Goal: Information Seeking & Learning: Learn about a topic

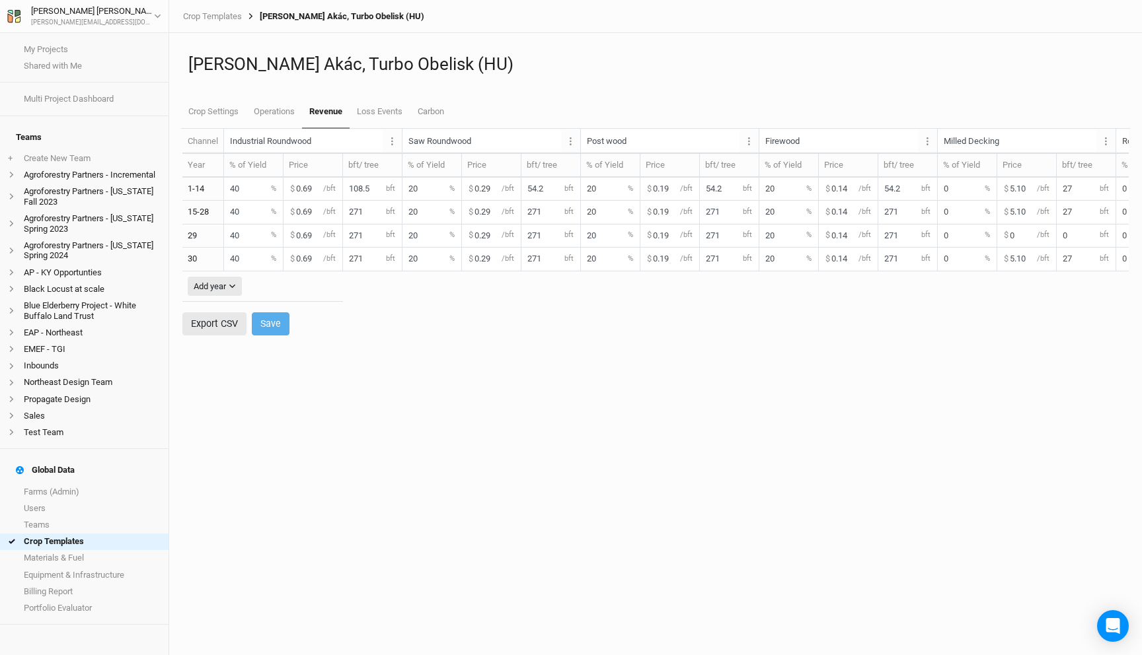
scroll to position [0, 299]
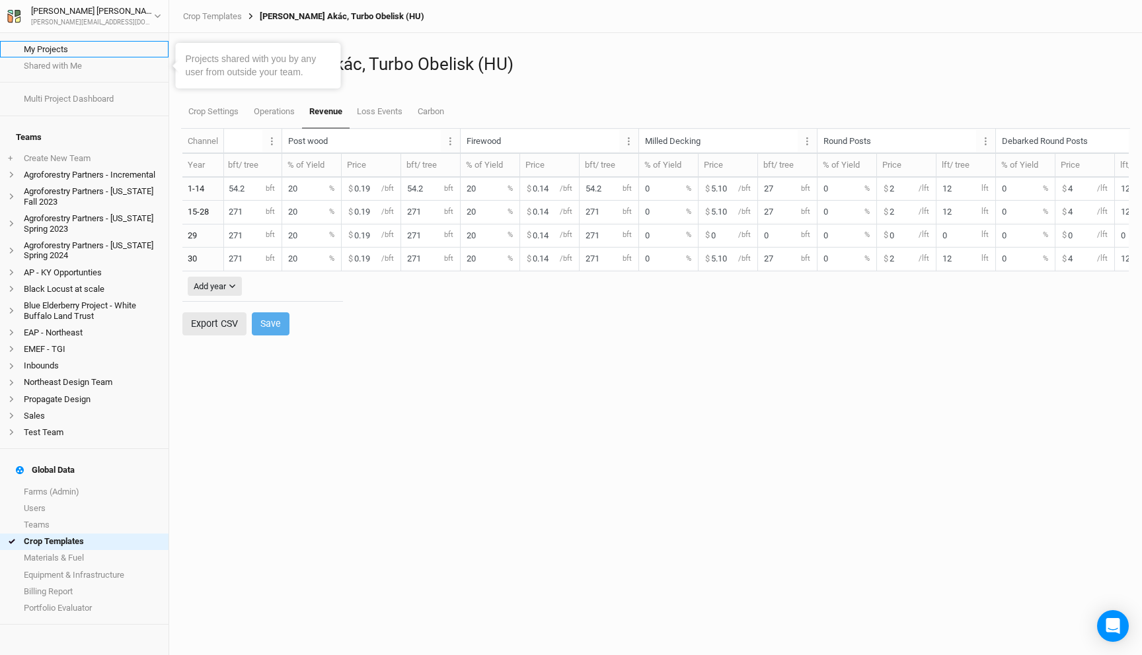
click at [55, 50] on link "My Projects" at bounding box center [84, 49] width 168 height 17
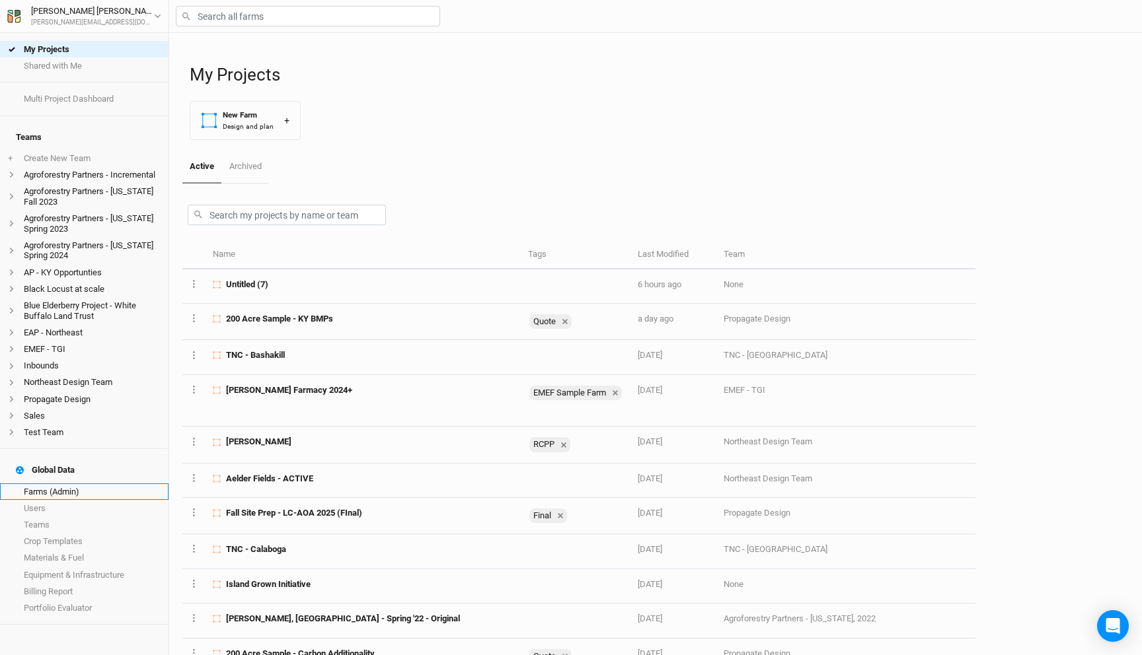
click at [57, 484] on link "Farms (Admin)" at bounding box center [84, 492] width 168 height 17
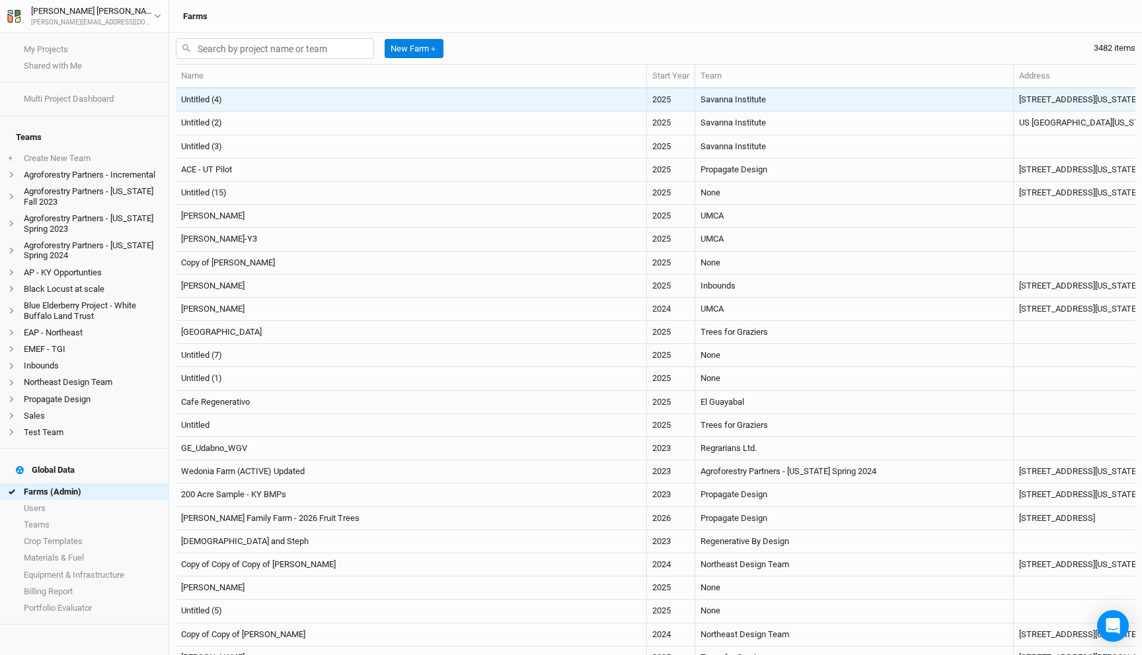
click at [327, 101] on td "Untitled (4)" at bounding box center [411, 100] width 471 height 23
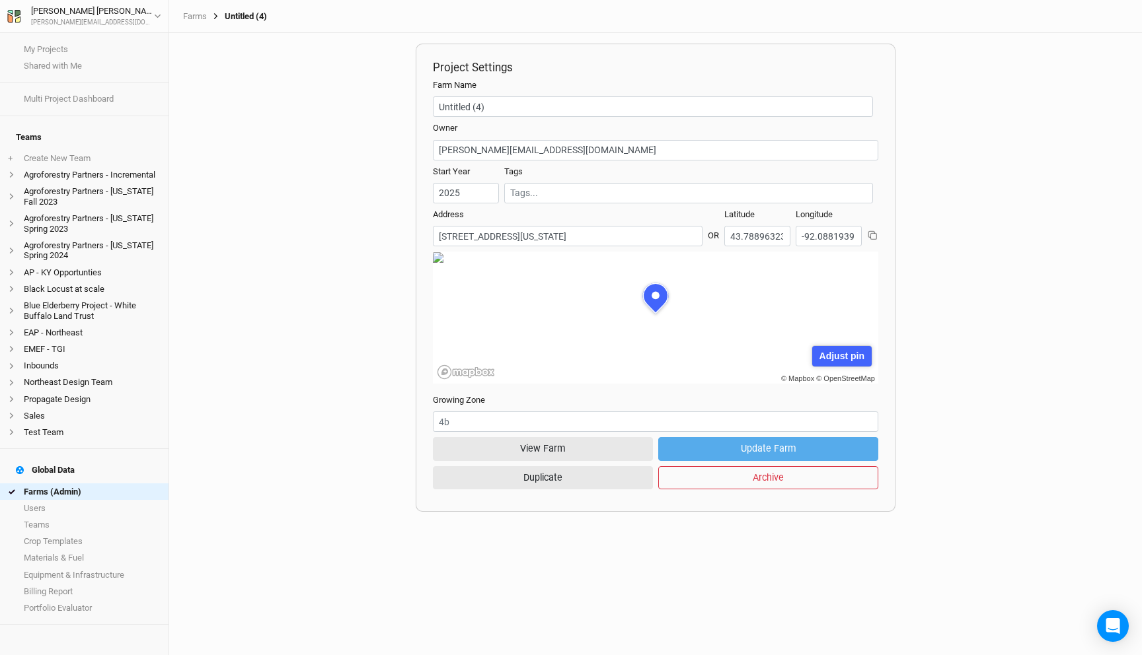
scroll to position [66, 200]
click at [575, 444] on button "View Farm" at bounding box center [543, 448] width 220 height 23
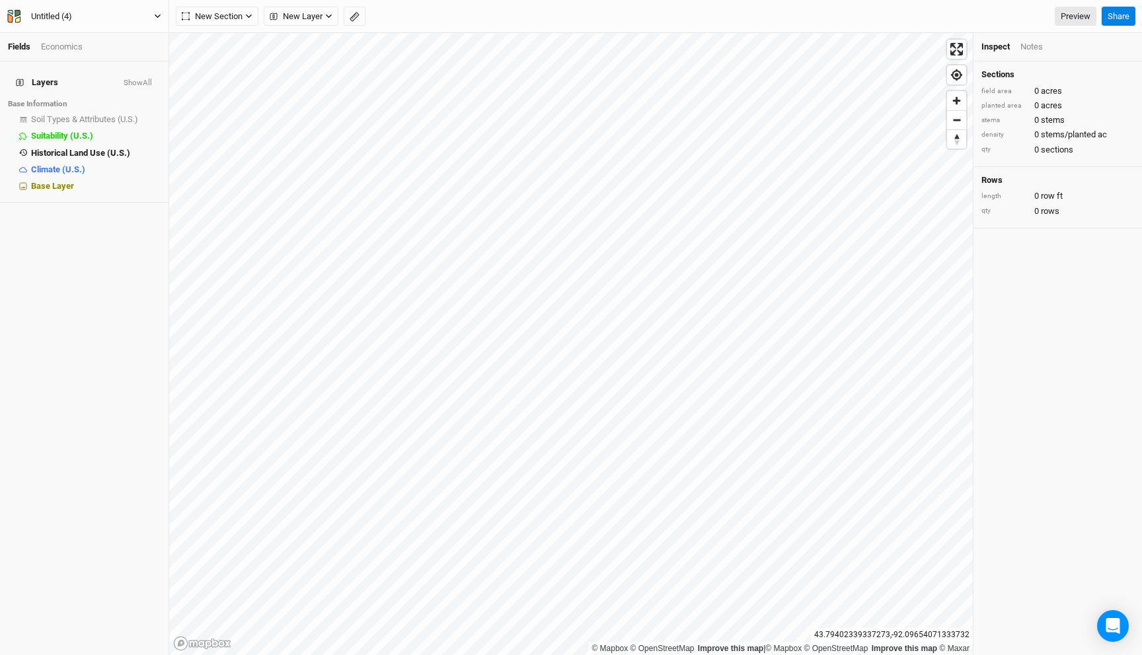
click at [113, 17] on button "Untitled (4)" at bounding box center [84, 16] width 155 height 15
click at [105, 34] on button "Back" at bounding box center [109, 36] width 104 height 17
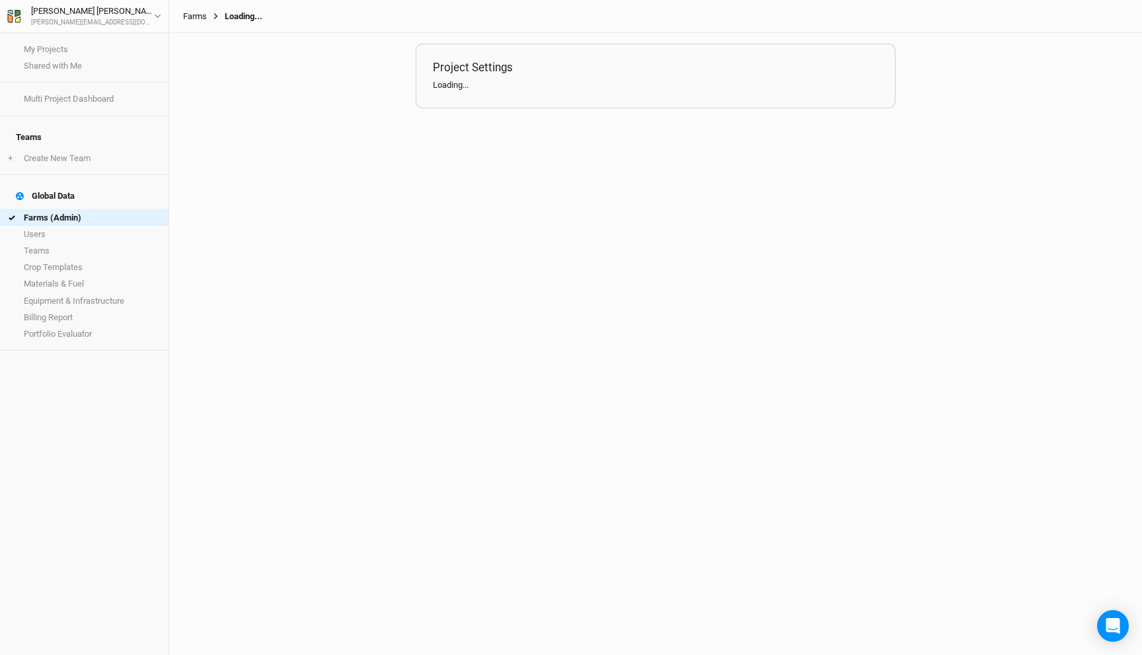
click at [188, 13] on link "Farms" at bounding box center [195, 16] width 24 height 11
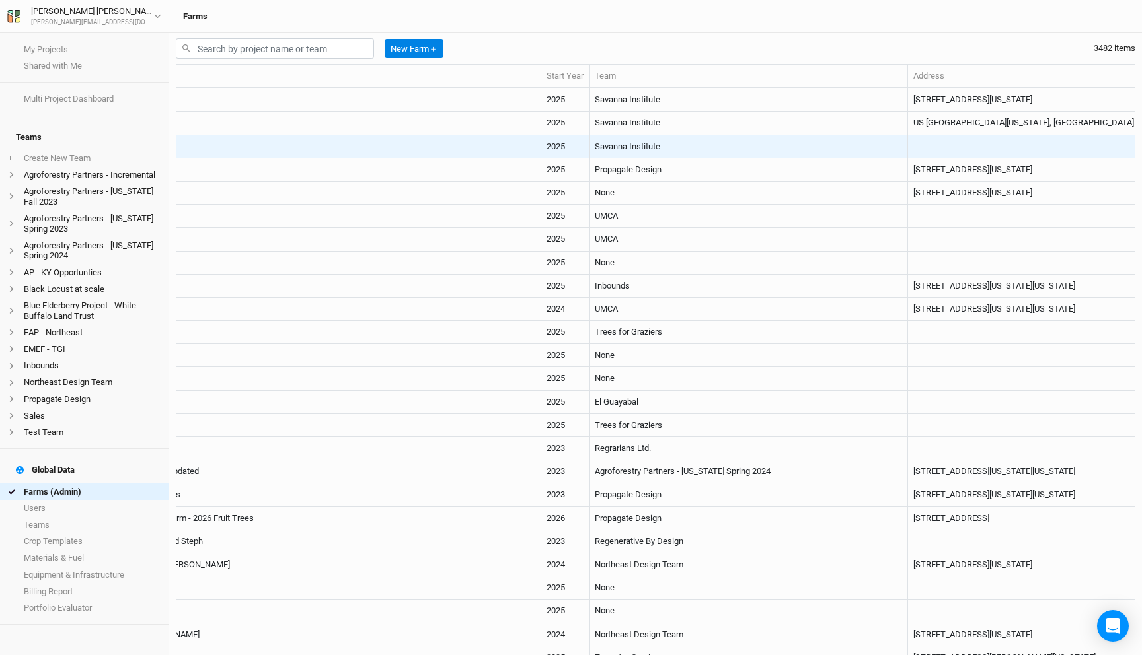
scroll to position [0, 286]
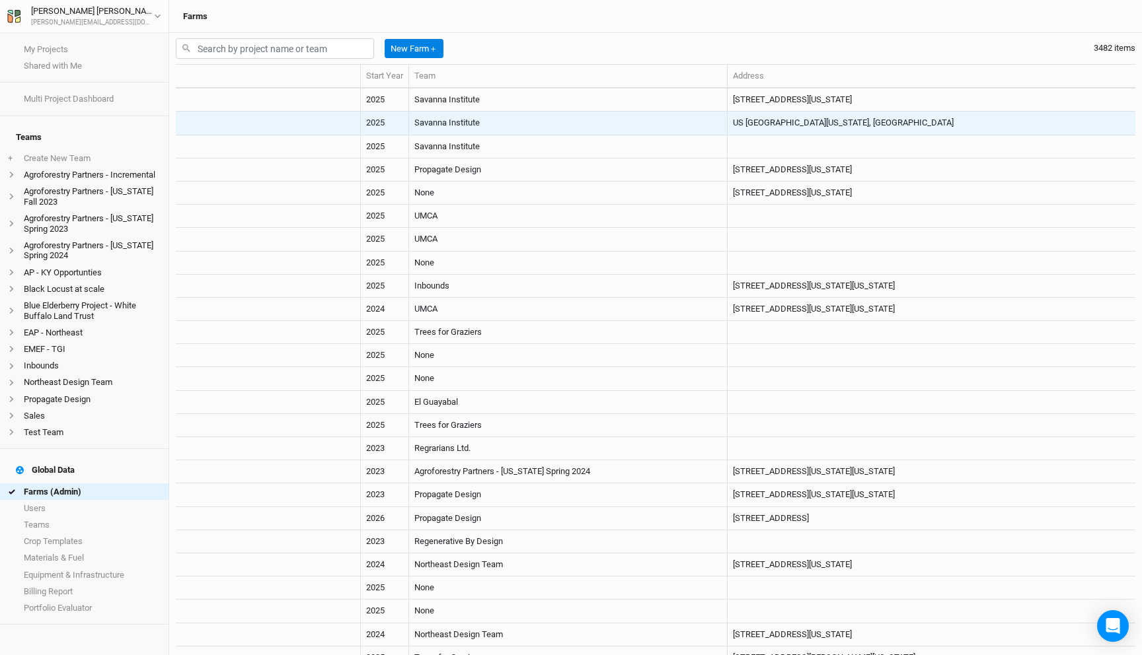
click at [492, 123] on td "Savanna Institute" at bounding box center [568, 123] width 318 height 23
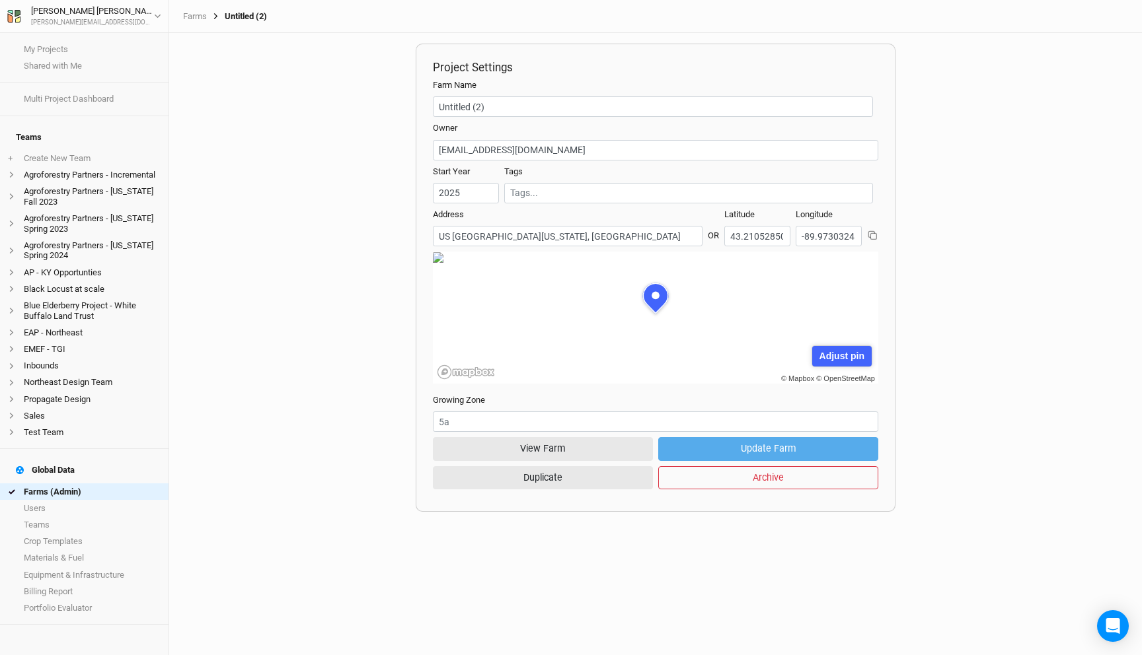
scroll to position [66, 200]
click at [553, 441] on button "View Farm" at bounding box center [543, 448] width 220 height 23
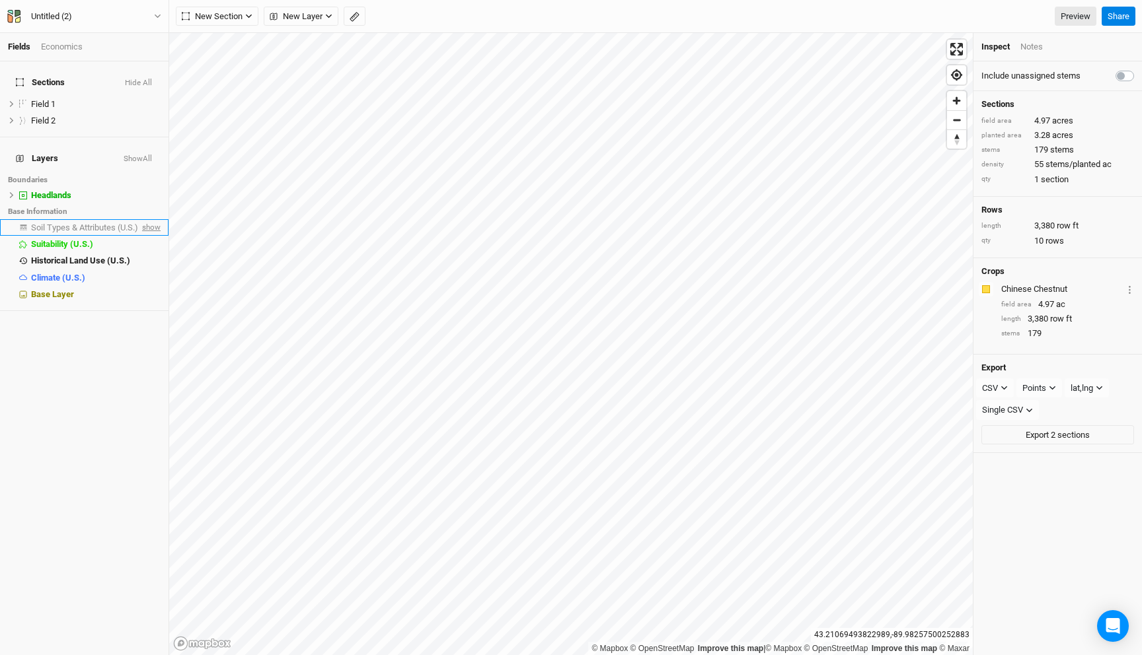
click at [153, 219] on span "show" at bounding box center [149, 227] width 21 height 17
click at [96, 219] on li "Soil Types & Attributes (U.S.) hide" at bounding box center [84, 227] width 168 height 17
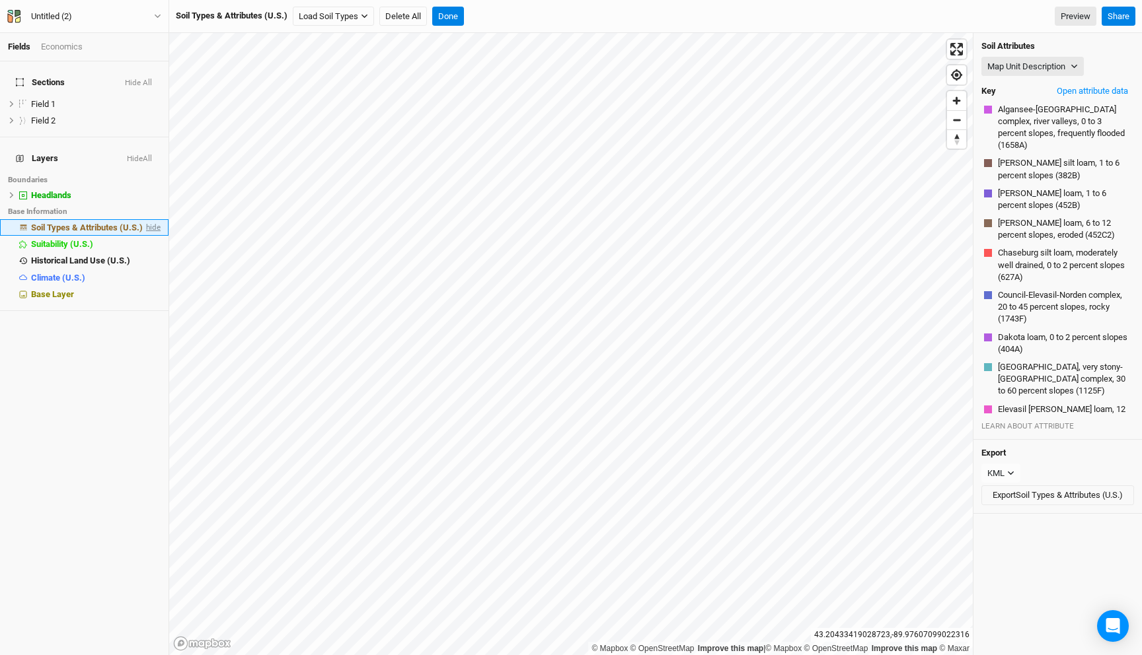
scroll to position [614, 0]
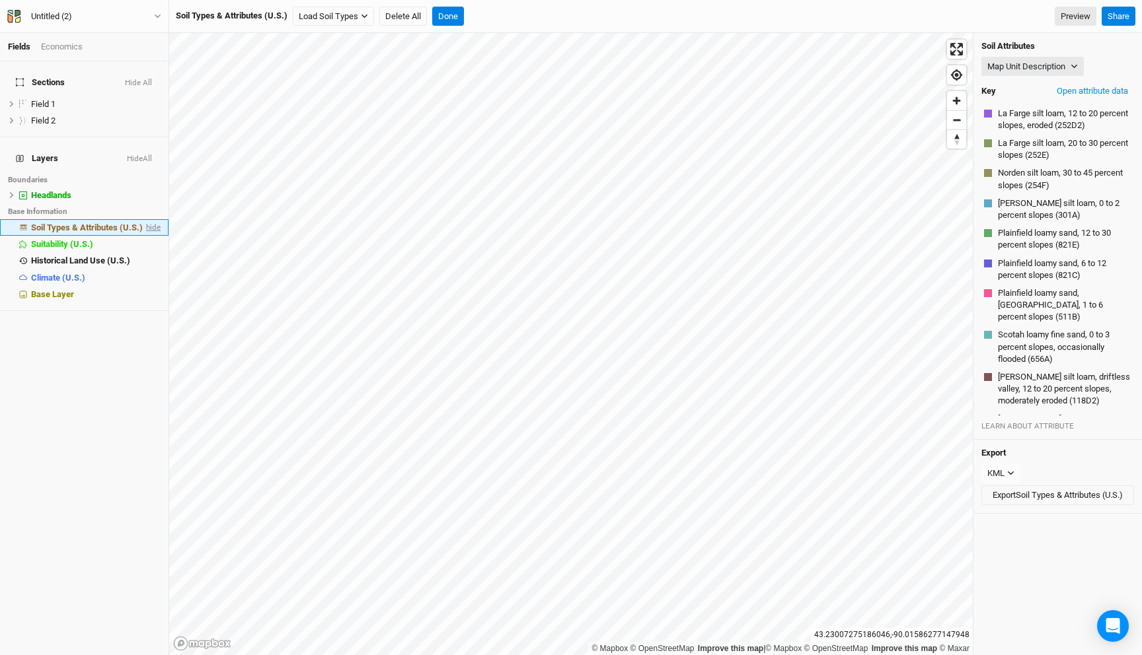
click at [150, 219] on span "hide" at bounding box center [151, 227] width 17 height 17
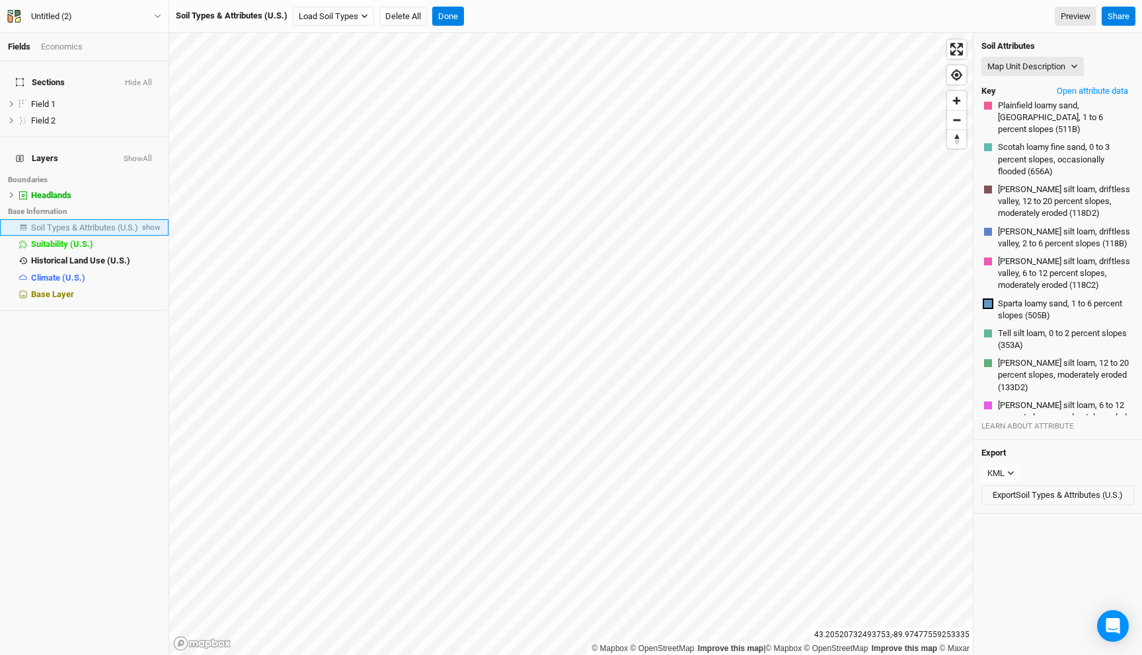
scroll to position [266, 0]
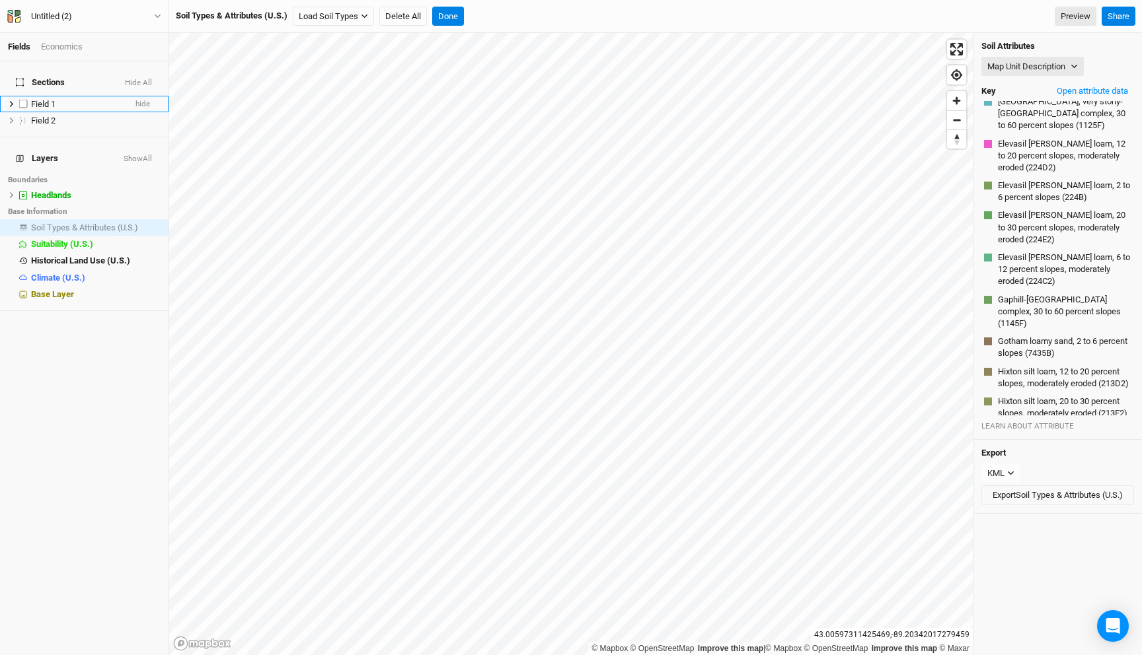
click at [54, 99] on span "Field 1" at bounding box center [43, 104] width 24 height 10
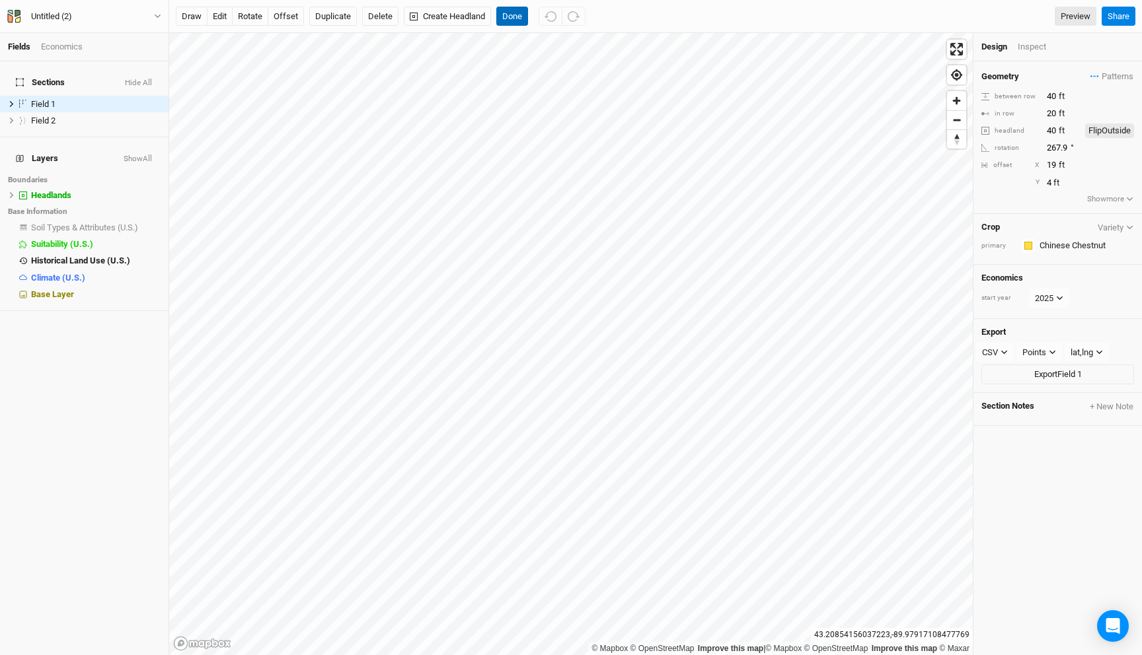
click at [516, 17] on button "Done" at bounding box center [512, 17] width 32 height 20
click at [517, 20] on button "Done" at bounding box center [512, 17] width 32 height 20
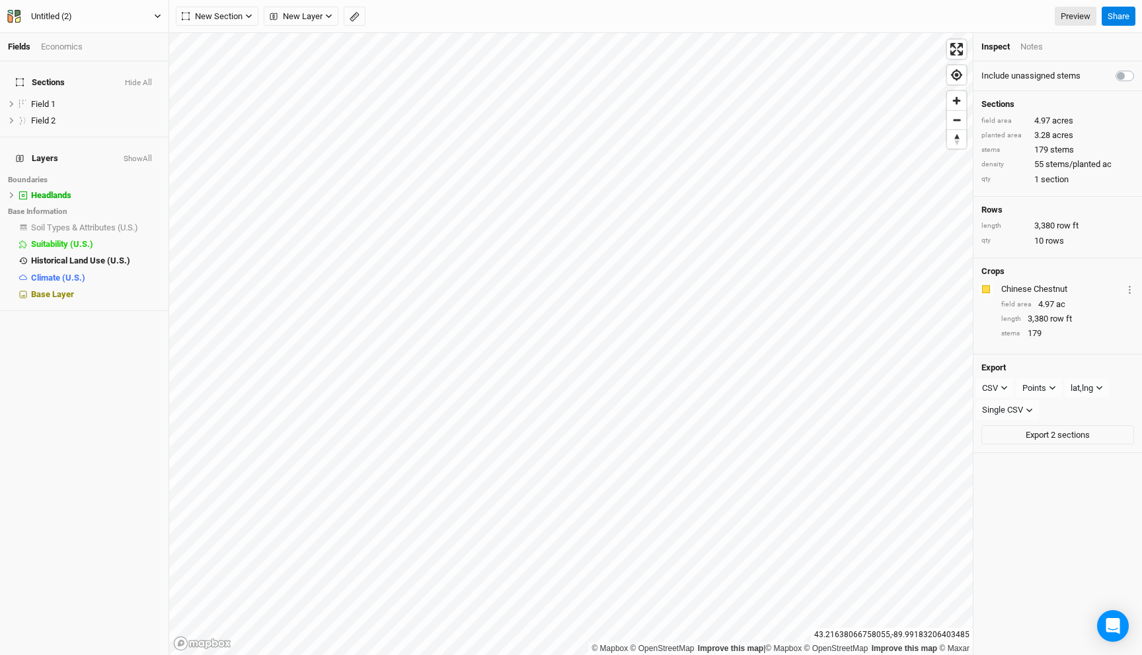
click at [135, 16] on button "Untitled (2)" at bounding box center [84, 16] width 155 height 15
click at [114, 35] on button "Back" at bounding box center [109, 36] width 104 height 17
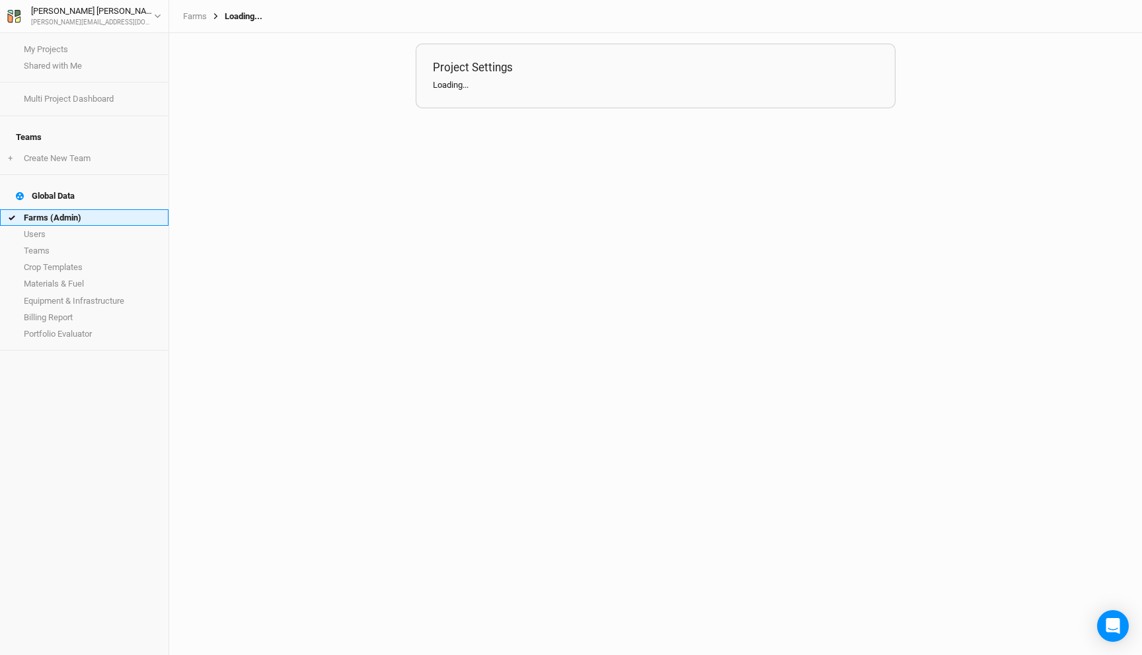
click at [69, 209] on link "Farms (Admin)" at bounding box center [84, 217] width 168 height 17
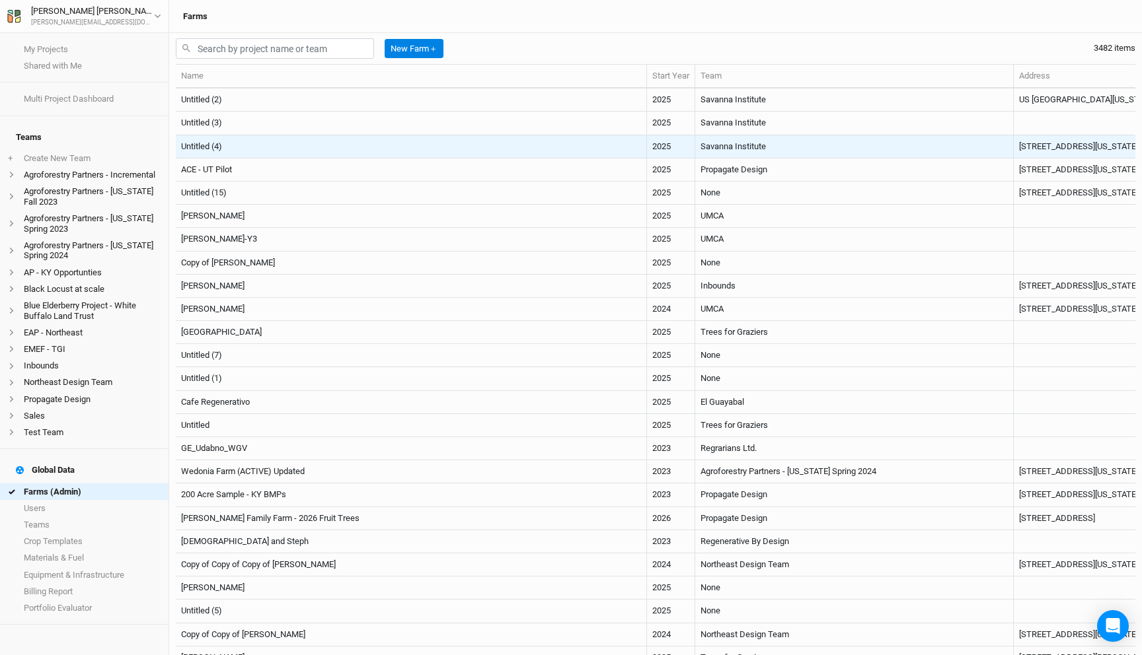
click at [272, 141] on td "Untitled (4)" at bounding box center [411, 146] width 471 height 23
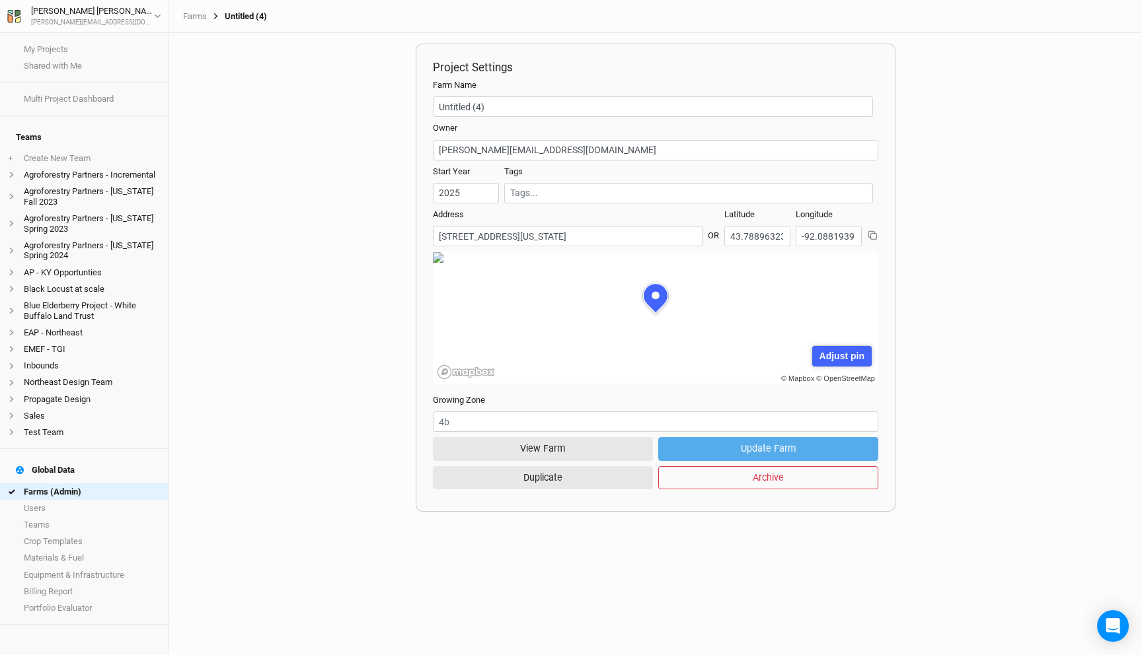
scroll to position [66, 200]
click at [576, 443] on button "View Farm" at bounding box center [543, 448] width 220 height 23
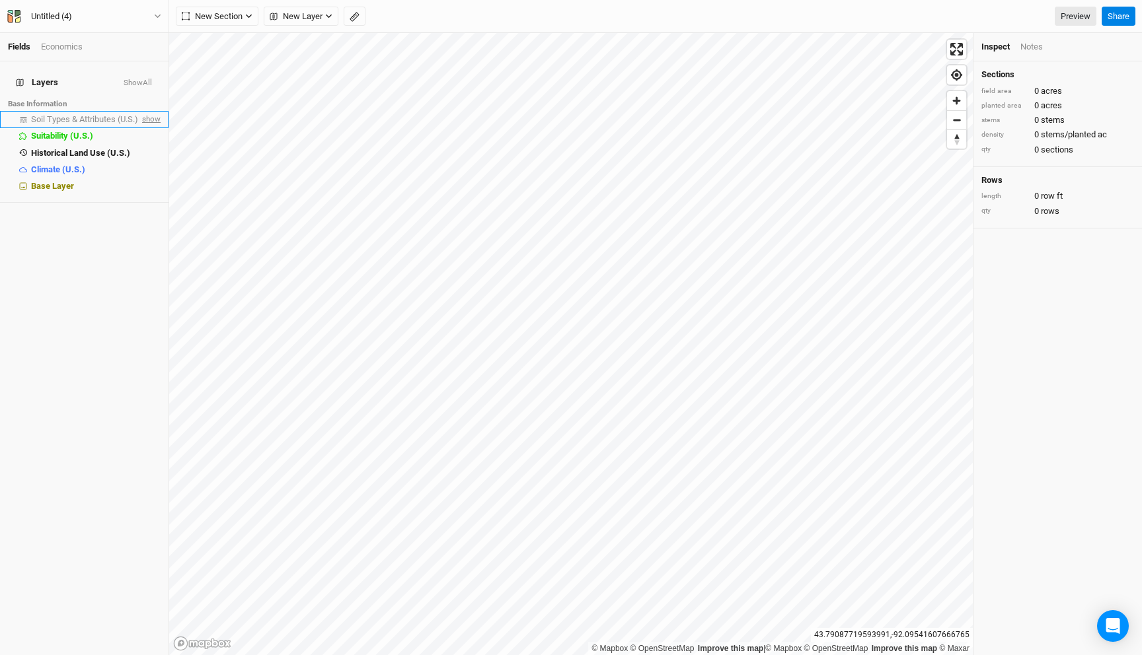
click at [147, 112] on span "show" at bounding box center [149, 120] width 21 height 17
click at [104, 114] on span "Soil Types & Attributes (U.S.)" at bounding box center [87, 119] width 112 height 10
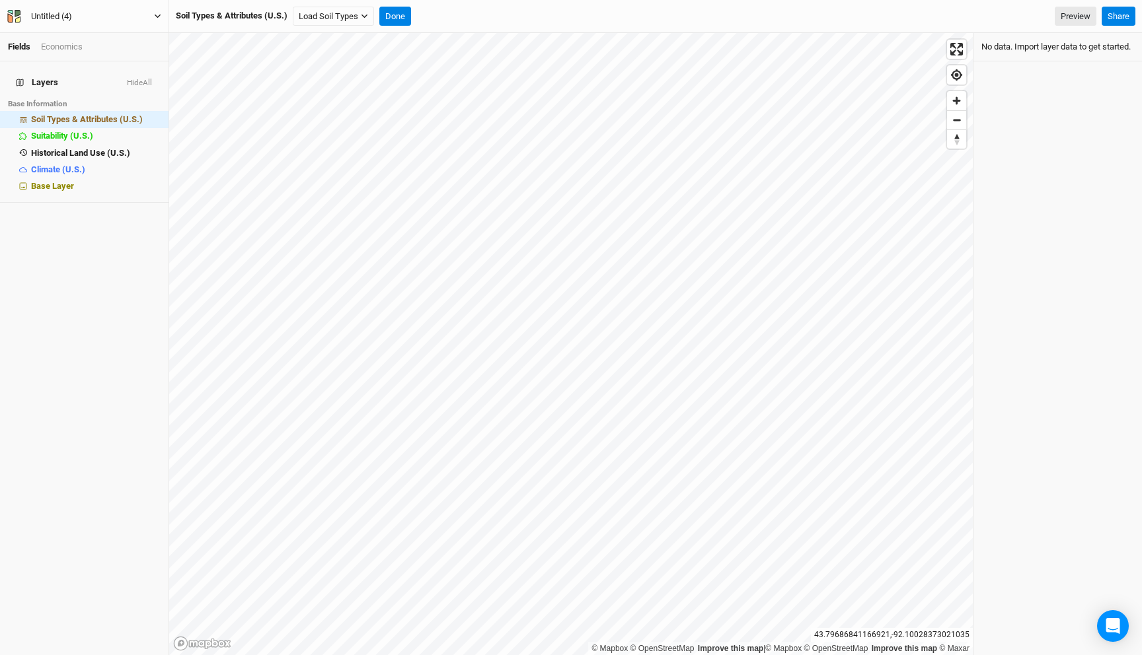
click at [108, 12] on button "Untitled (4)" at bounding box center [84, 16] width 155 height 15
click at [96, 34] on button "Back" at bounding box center [109, 36] width 104 height 17
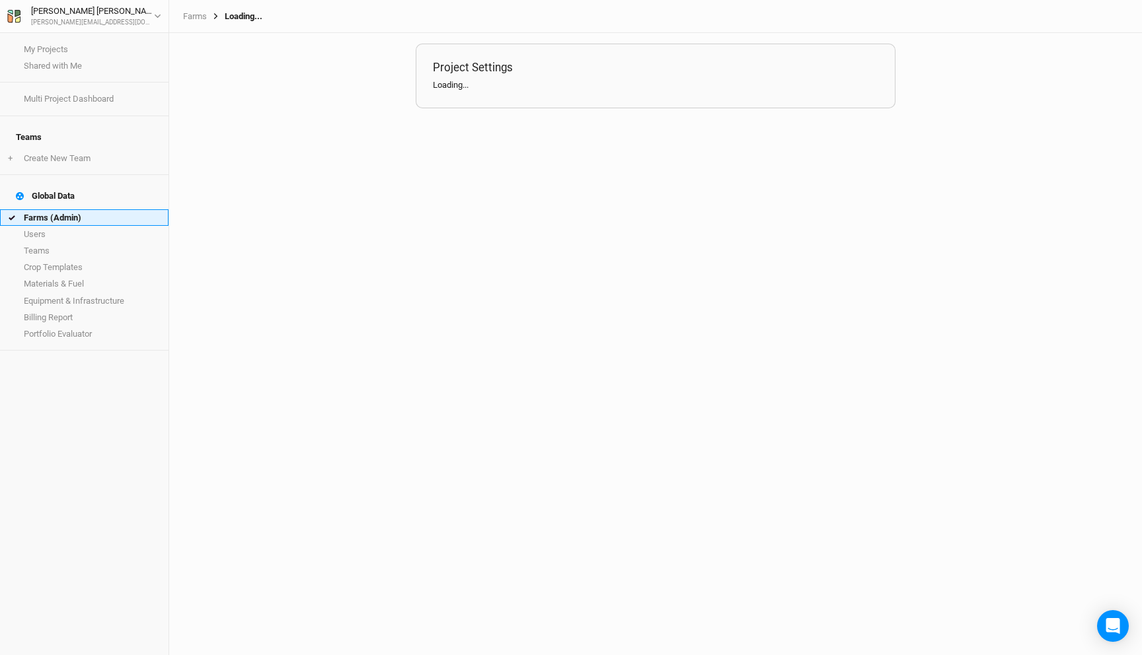
click at [89, 209] on link "Farms (Admin)" at bounding box center [84, 217] width 168 height 17
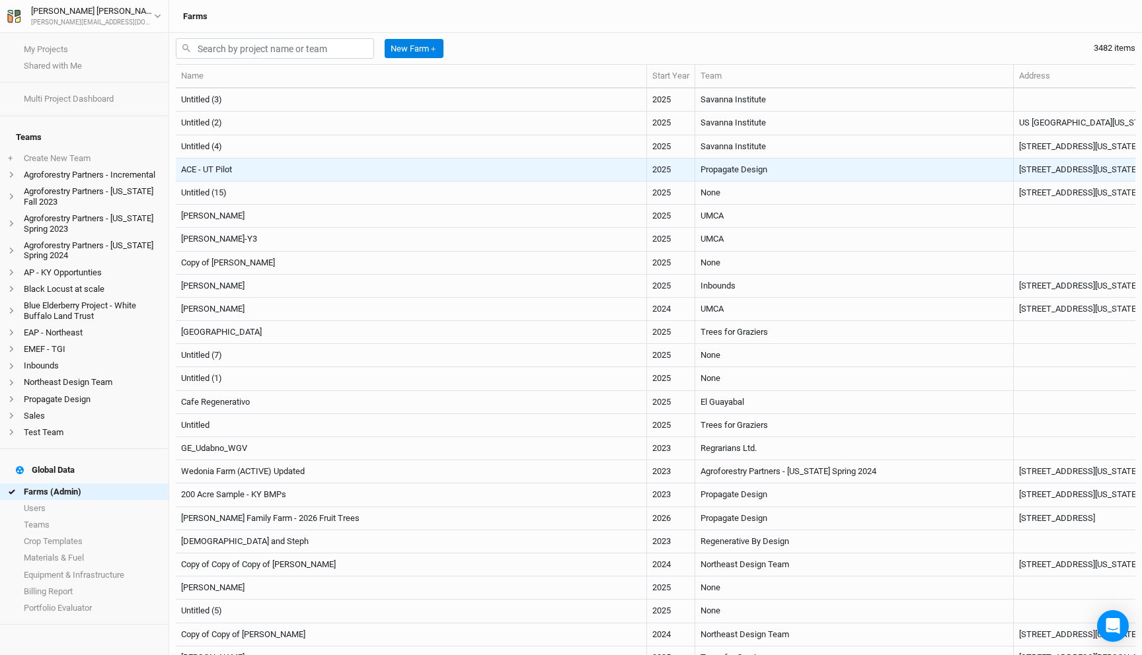
click at [304, 168] on td "ACE - UT Pilot" at bounding box center [411, 170] width 471 height 23
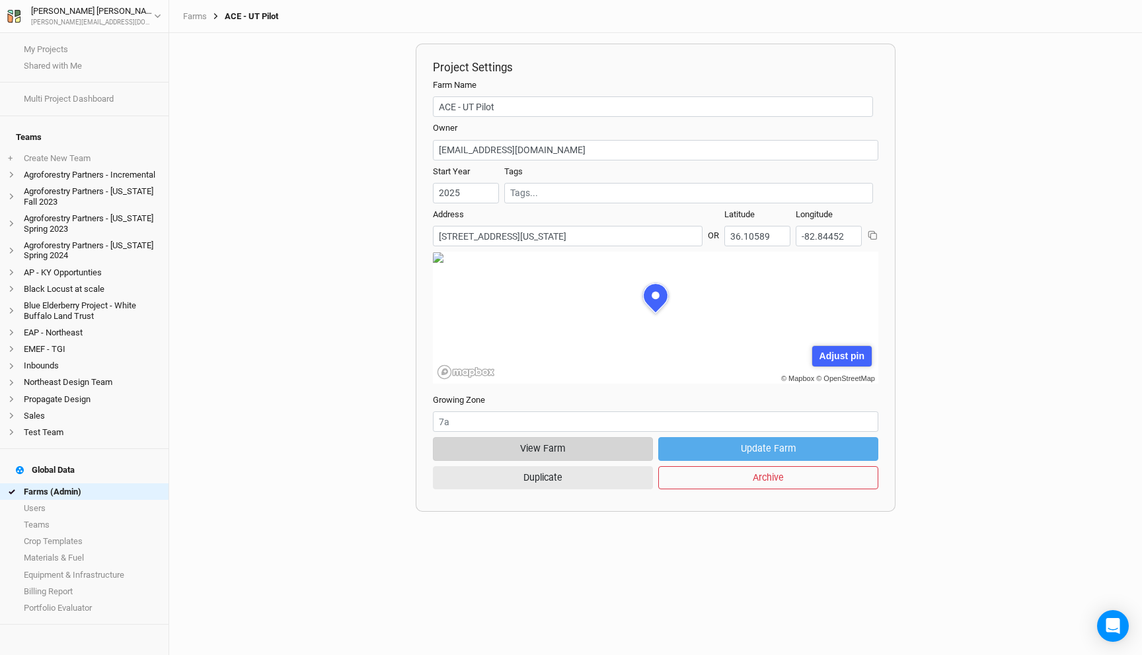
click at [548, 442] on button "View Farm" at bounding box center [543, 448] width 220 height 23
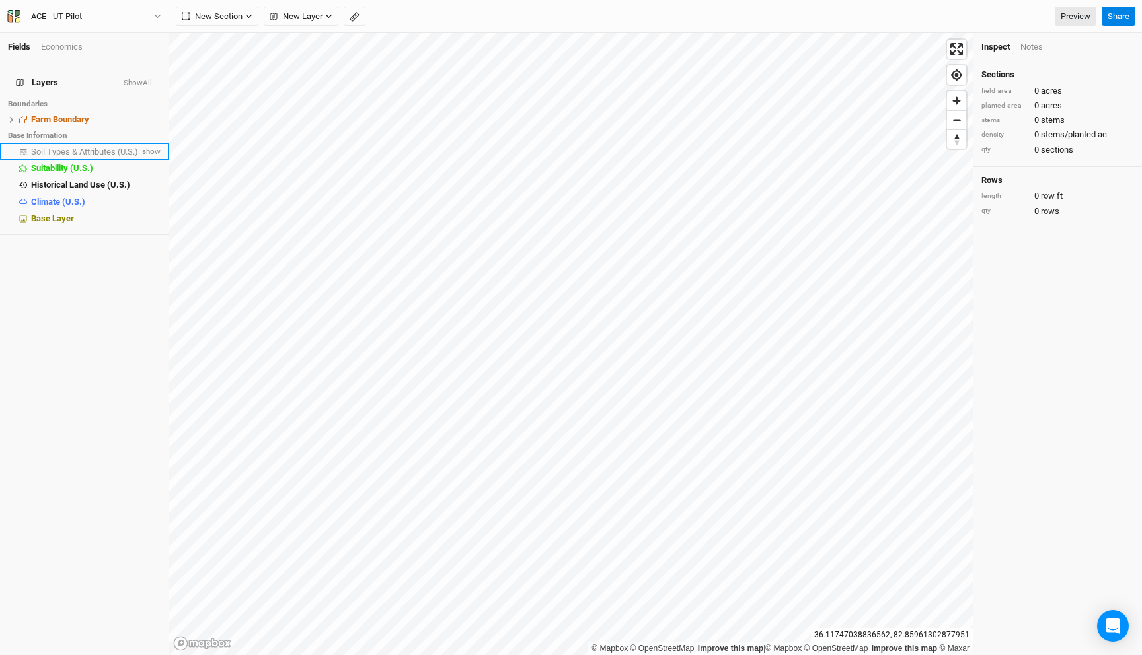
click at [156, 146] on span "show" at bounding box center [149, 151] width 21 height 17
click at [121, 147] on span "Soil Types & Attributes (U.S.)" at bounding box center [87, 152] width 112 height 10
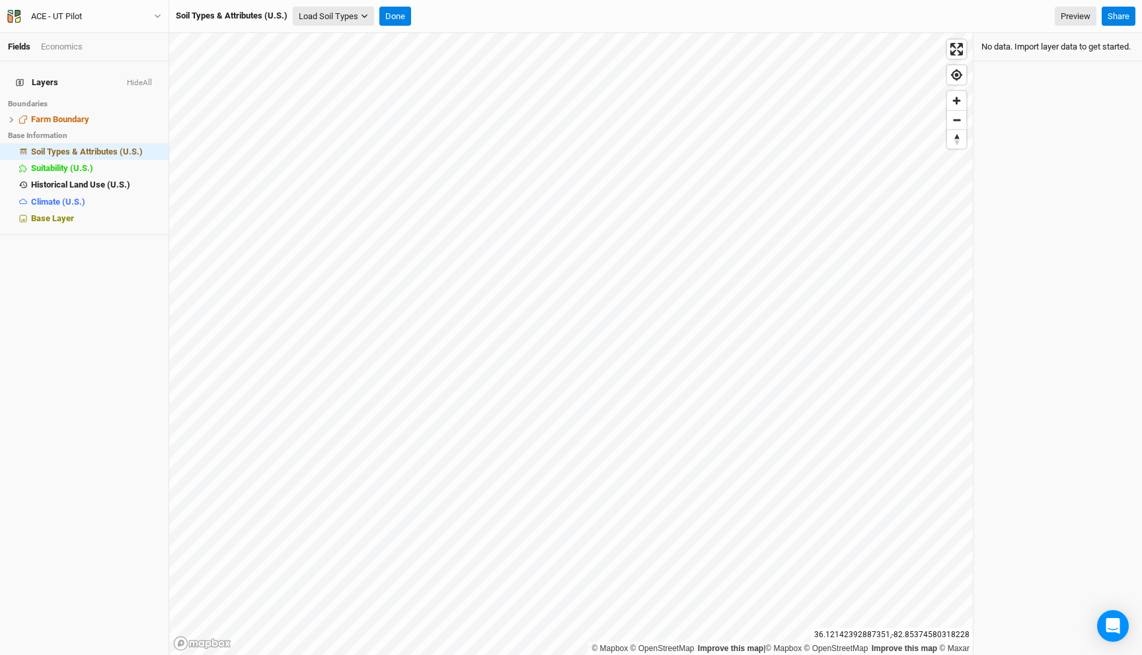
click at [311, 18] on button "Load Soil Types" at bounding box center [333, 17] width 81 height 20
click at [316, 36] on button "Load for Farm Boundary" at bounding box center [349, 39] width 110 height 17
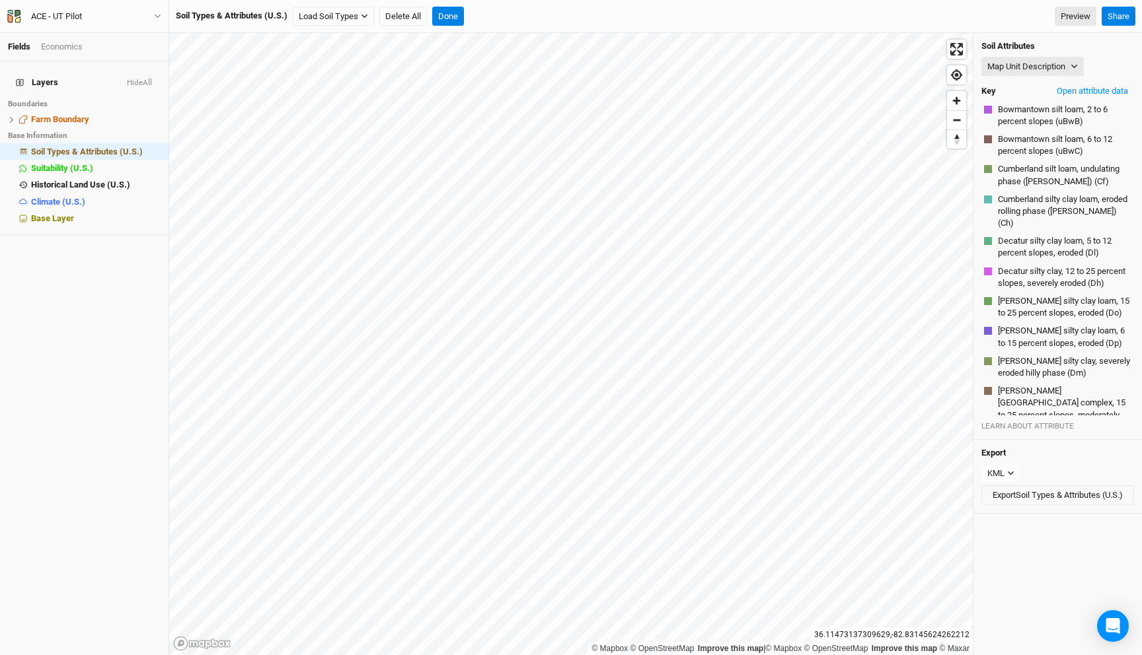
scroll to position [523, 0]
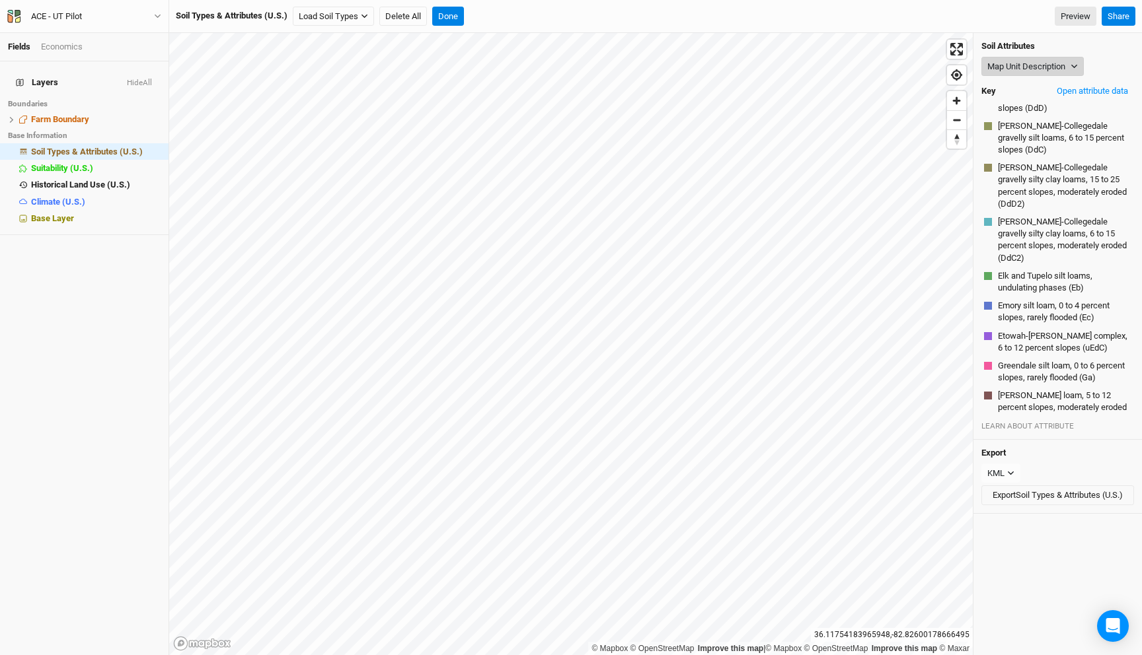
click at [1048, 62] on button "Map Unit Description" at bounding box center [1032, 67] width 102 height 20
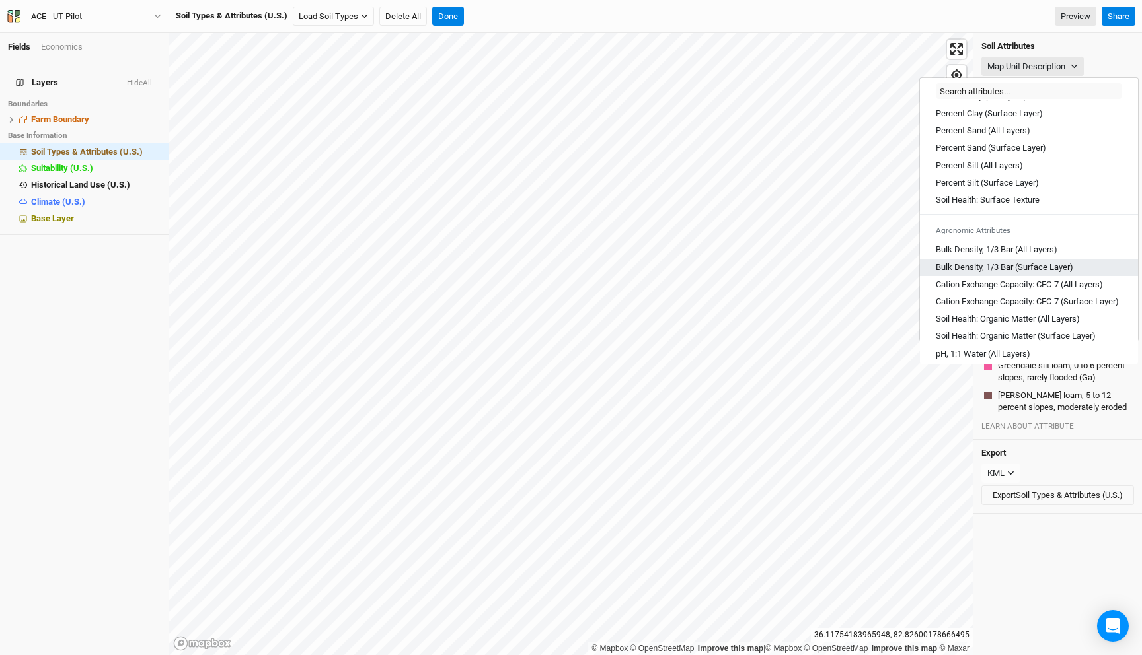
scroll to position [46, 0]
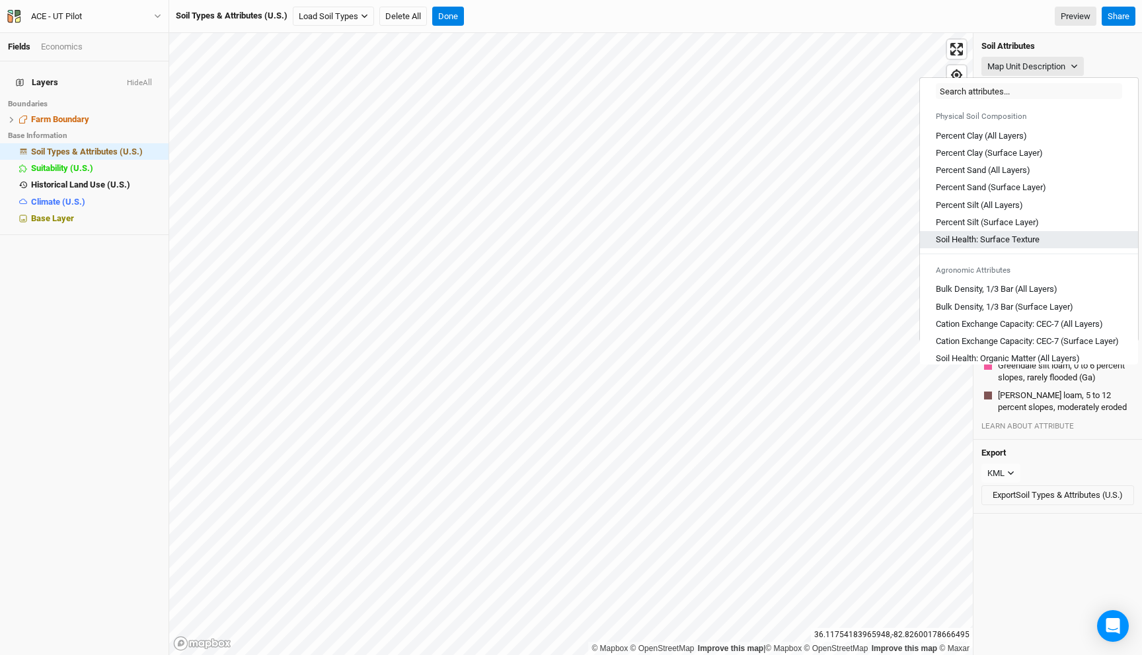
click at [1021, 232] on link "Soil Health: Surface Texture" at bounding box center [1029, 239] width 218 height 17
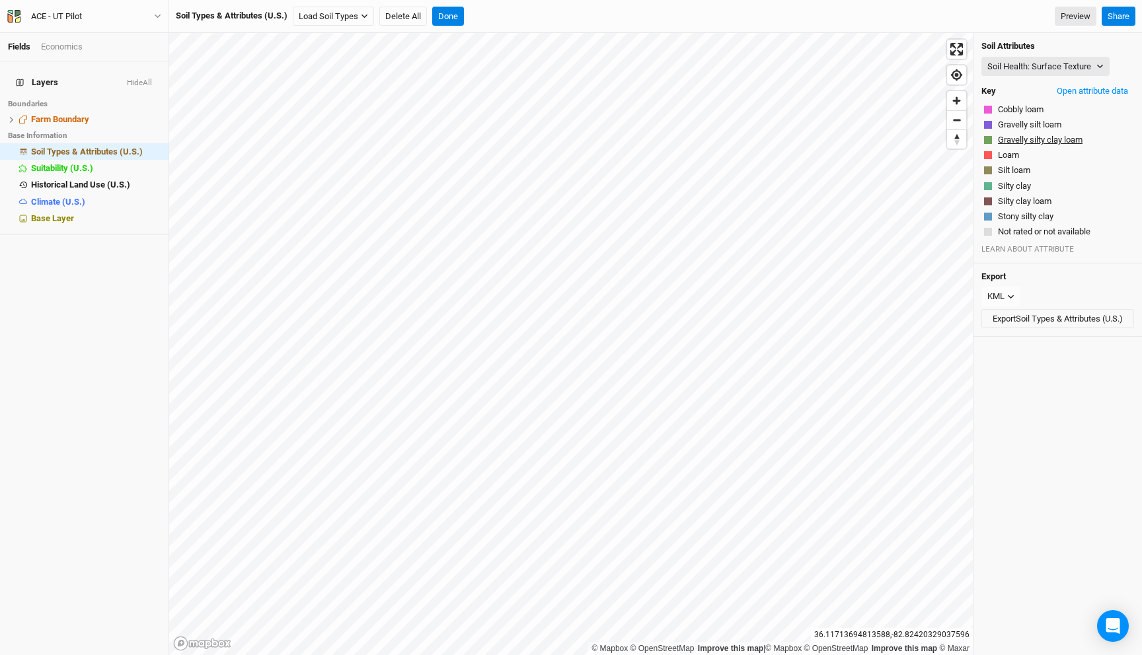
click at [1017, 139] on button "Gravelly silty clay loam" at bounding box center [1040, 139] width 86 height 13
click at [1020, 106] on button "Cobbly loam" at bounding box center [1020, 109] width 47 height 13
click at [1008, 166] on button "Silt loam" at bounding box center [1014, 170] width 34 height 13
click at [1014, 182] on button "Silty clay" at bounding box center [1014, 186] width 34 height 13
click at [1015, 197] on button "Silty clay loam" at bounding box center [1024, 201] width 55 height 13
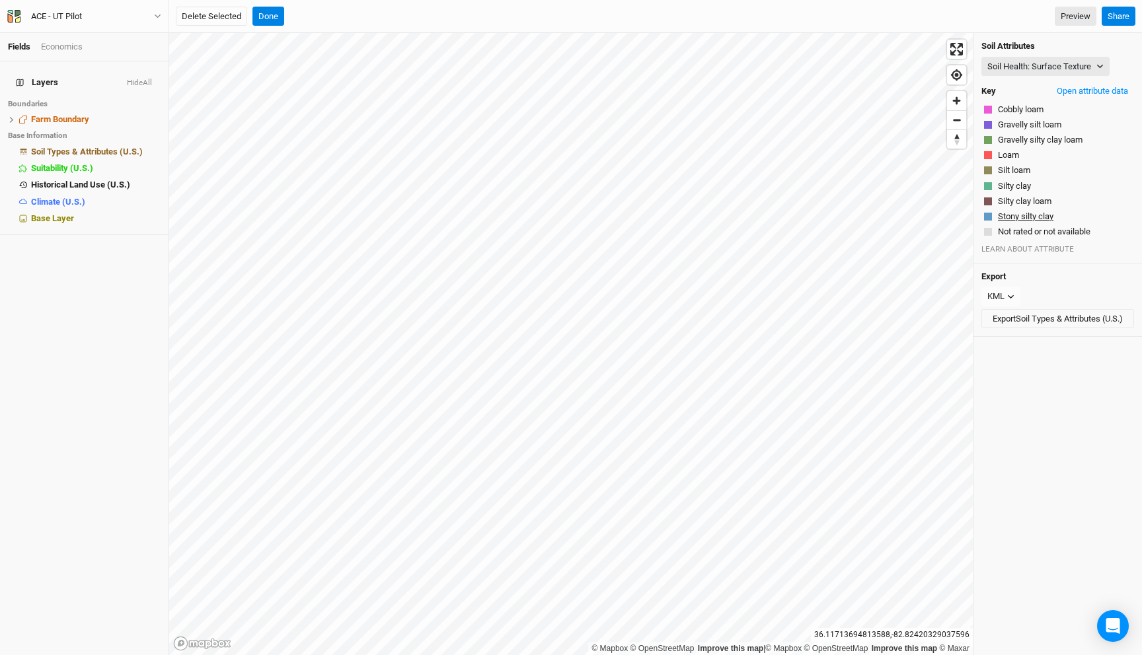
click at [1019, 215] on button "Stony silty clay" at bounding box center [1025, 216] width 57 height 13
click at [1019, 201] on button "Silty clay loam" at bounding box center [1024, 201] width 55 height 13
click at [1016, 188] on button "Silty clay" at bounding box center [1014, 186] width 34 height 13
click at [1016, 175] on button "Silt loam" at bounding box center [1014, 170] width 34 height 13
click at [1005, 146] on button "Gravelly silty clay loam" at bounding box center [1040, 139] width 86 height 13
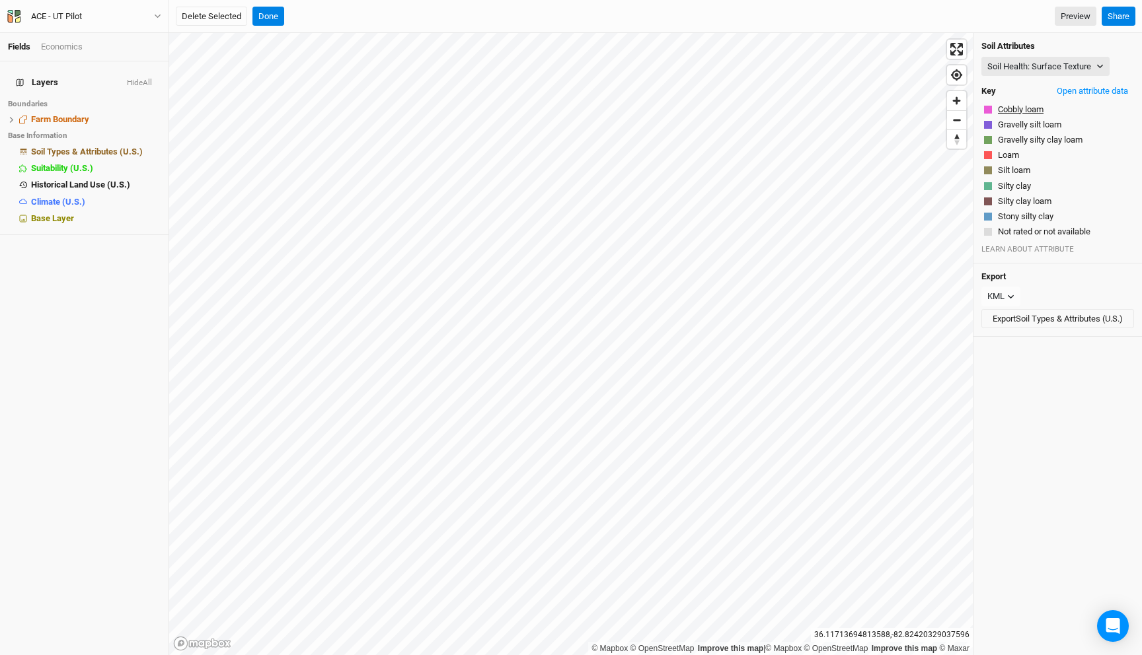
click at [1009, 106] on button "Cobbly loam" at bounding box center [1020, 109] width 47 height 13
click at [262, 11] on button "Done" at bounding box center [268, 17] width 32 height 20
click at [452, 19] on button "Done" at bounding box center [448, 17] width 32 height 20
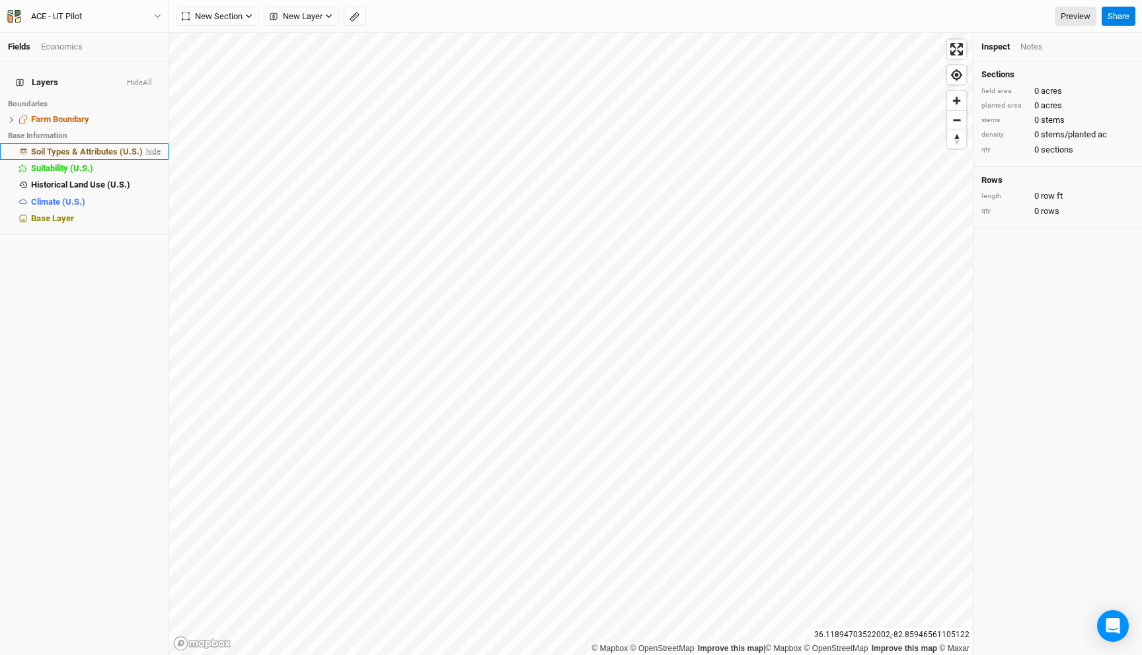
click at [153, 143] on span "hide" at bounding box center [151, 151] width 17 height 17
click at [131, 12] on button "ACE - UT Pilot" at bounding box center [84, 16] width 155 height 15
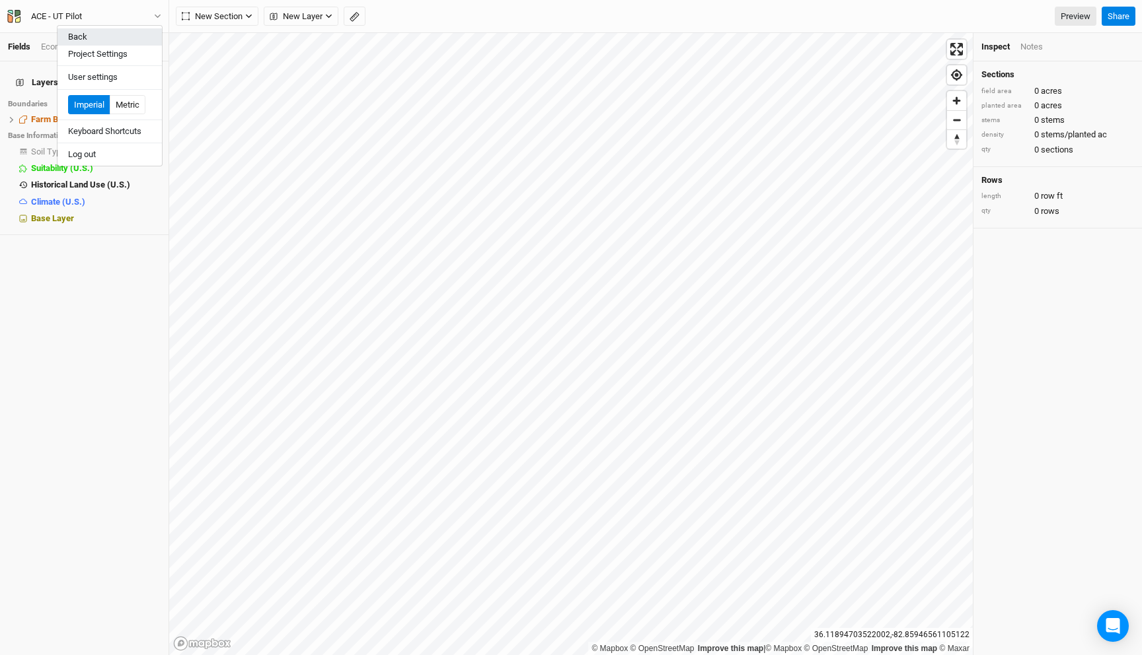
click at [127, 44] on button "Back" at bounding box center [109, 36] width 104 height 17
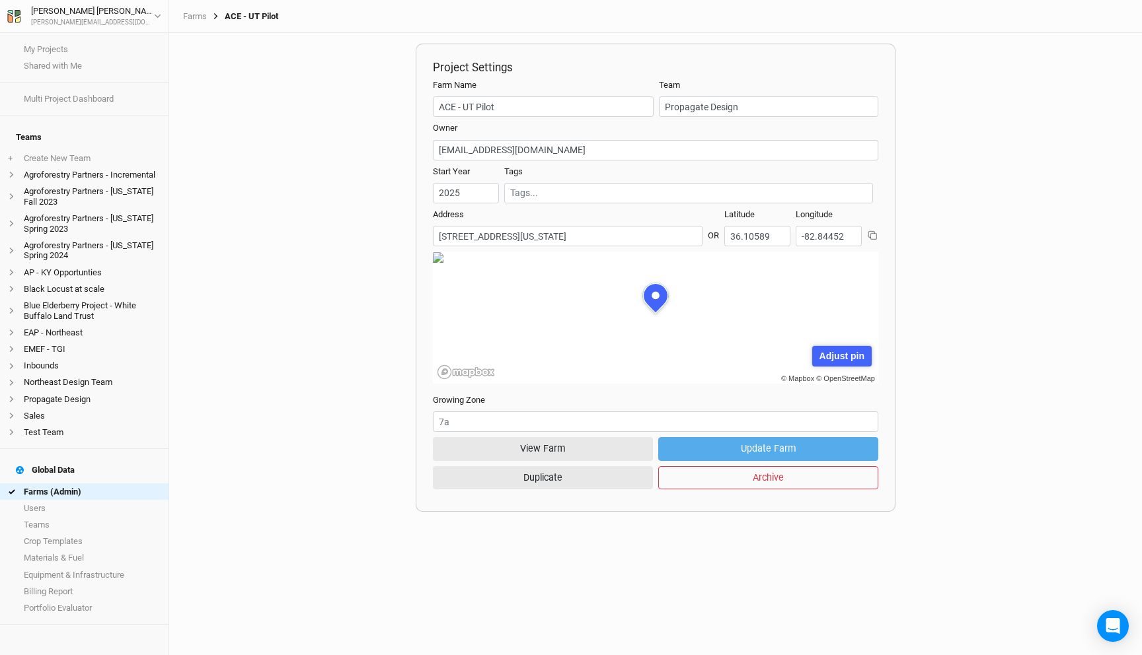
scroll to position [66, 200]
click at [57, 484] on link "Farms (Admin)" at bounding box center [84, 492] width 168 height 17
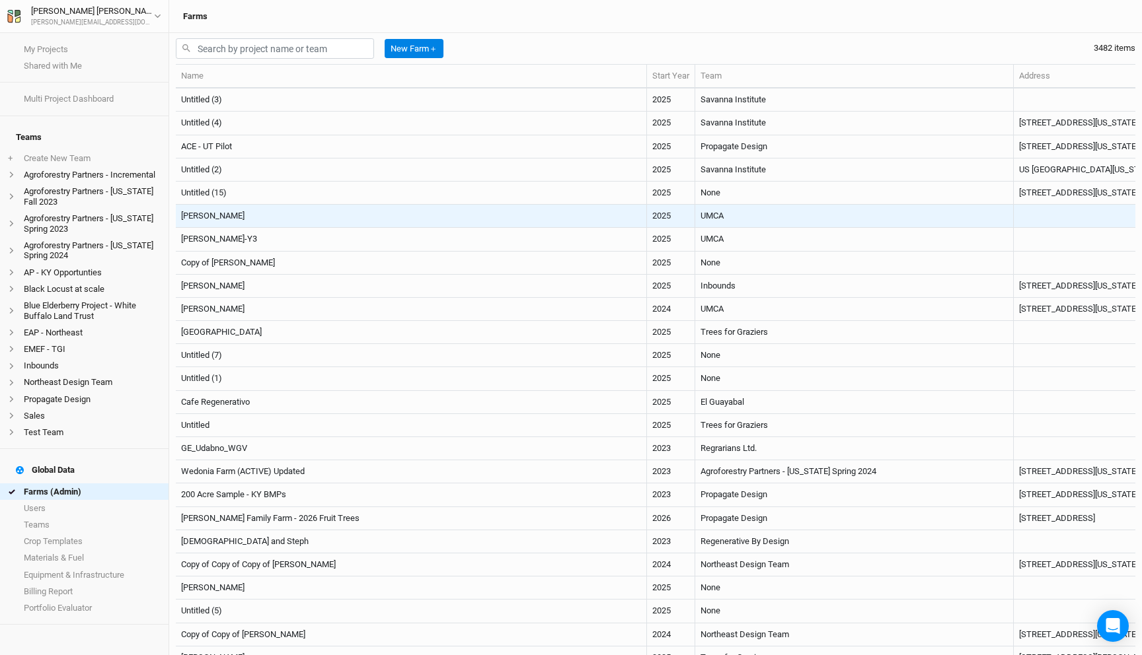
click at [647, 217] on td "2025" at bounding box center [671, 216] width 48 height 23
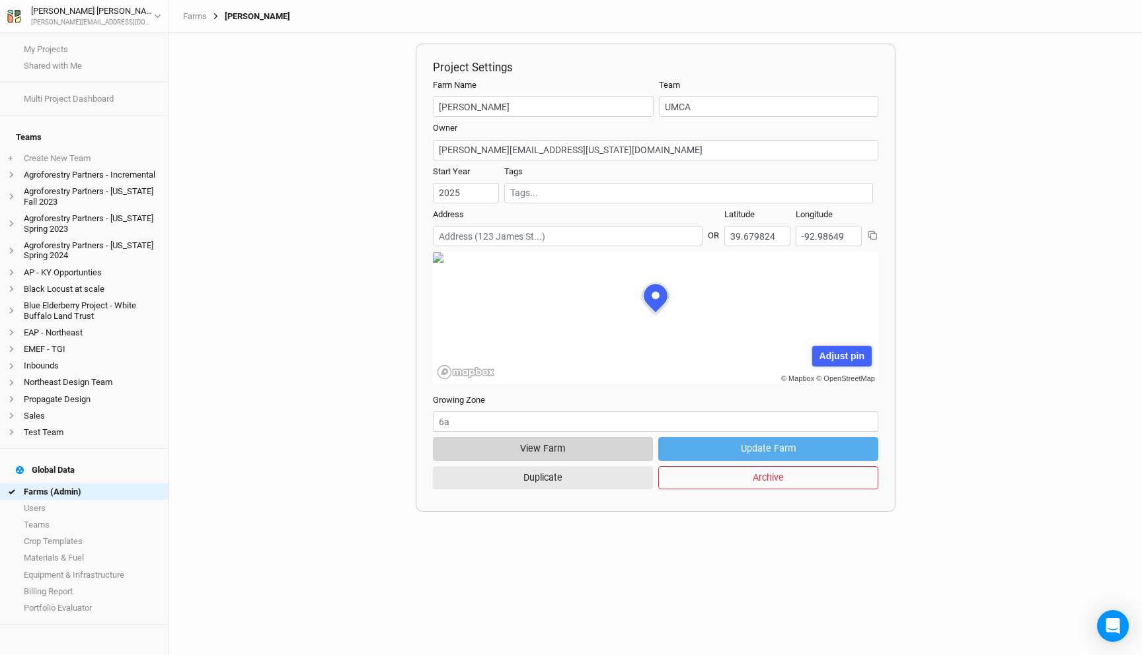
scroll to position [66, 200]
click at [565, 446] on button "View Farm" at bounding box center [543, 448] width 220 height 23
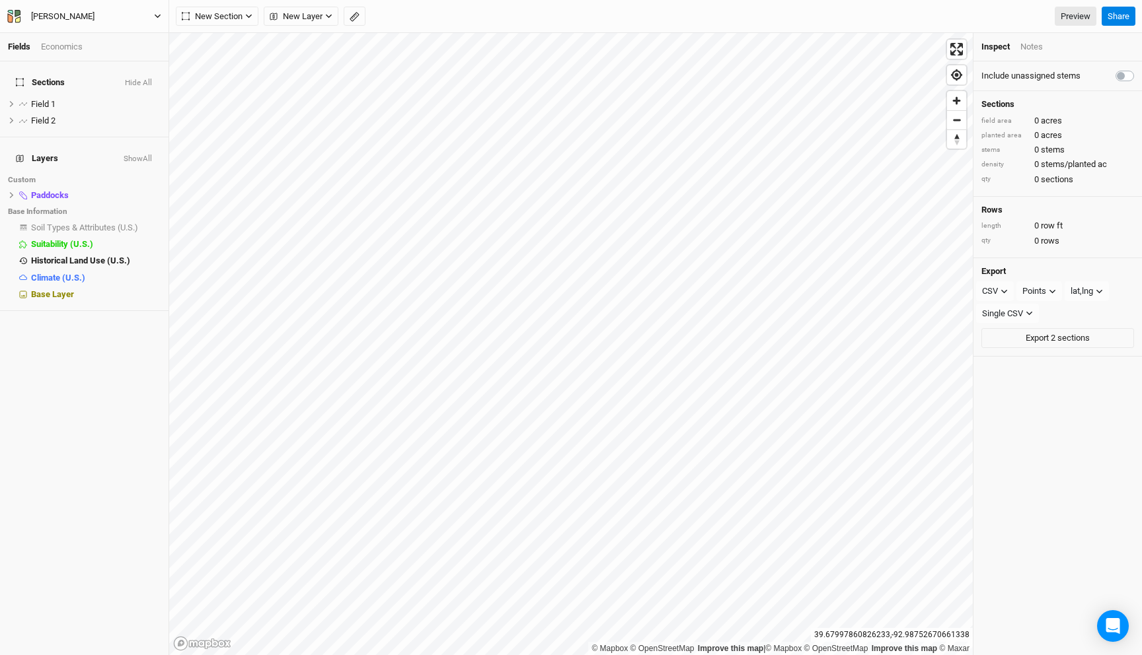
click at [89, 15] on div "[PERSON_NAME]" at bounding box center [62, 16] width 63 height 13
click at [98, 40] on button "Back" at bounding box center [109, 36] width 104 height 17
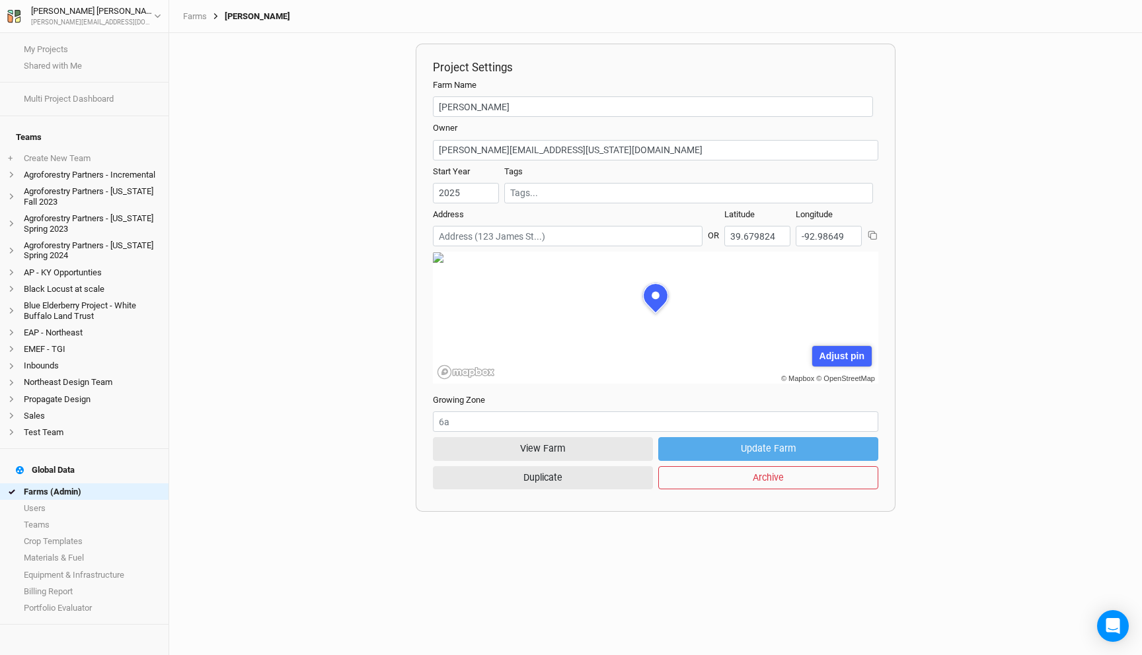
scroll to position [66, 200]
click at [78, 484] on link "Farms (Admin)" at bounding box center [84, 492] width 168 height 17
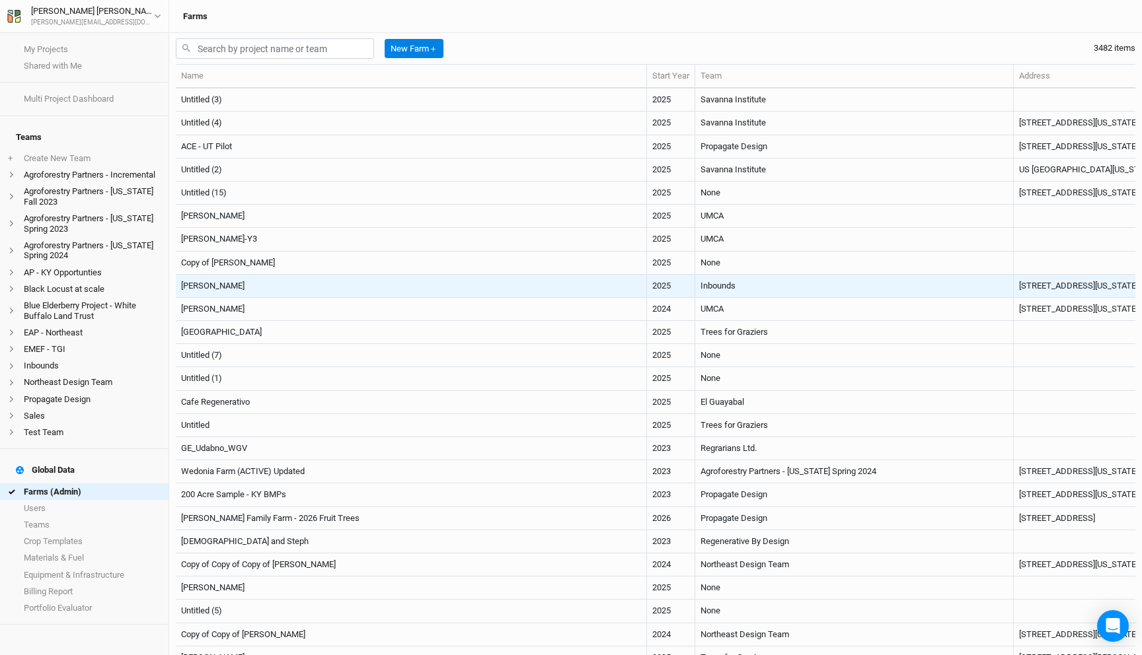
click at [377, 282] on td "[PERSON_NAME]" at bounding box center [411, 286] width 471 height 23
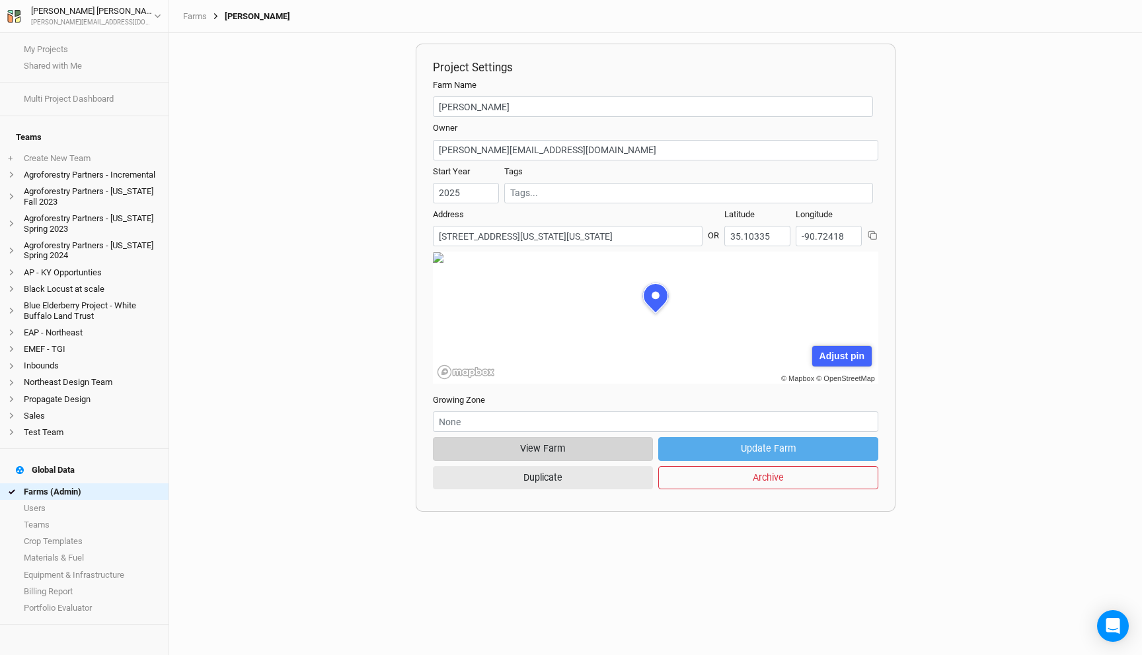
scroll to position [66, 200]
click at [540, 448] on button "View Farm" at bounding box center [543, 448] width 220 height 23
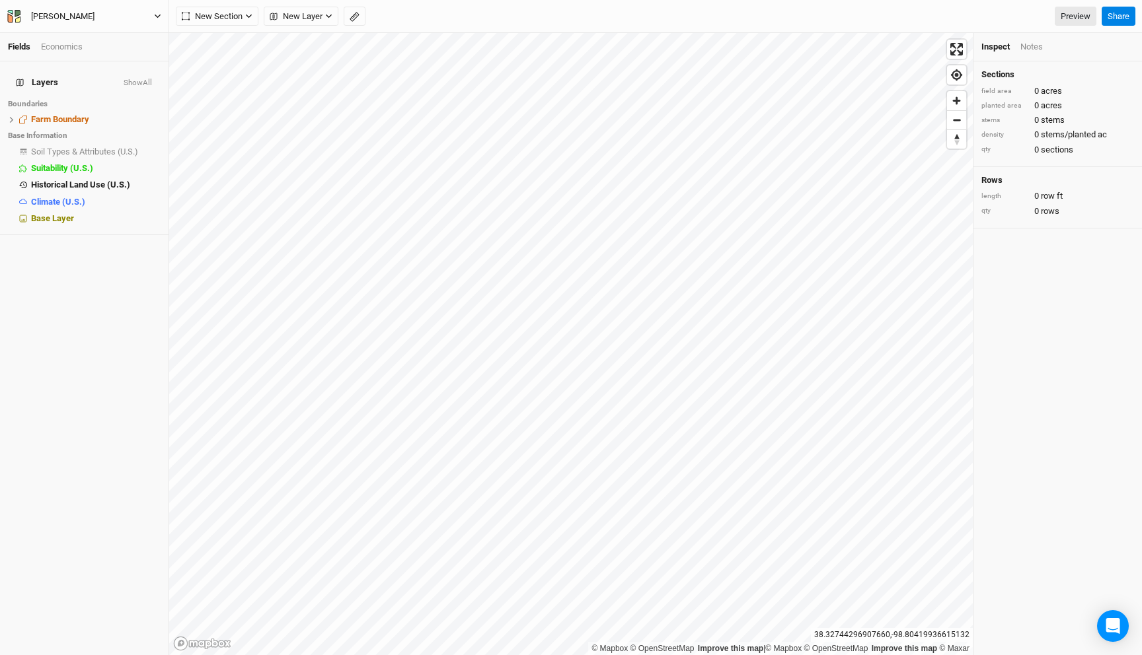
click at [108, 9] on button "[PERSON_NAME]" at bounding box center [84, 16] width 155 height 15
click at [104, 38] on button "Back" at bounding box center [109, 36] width 104 height 17
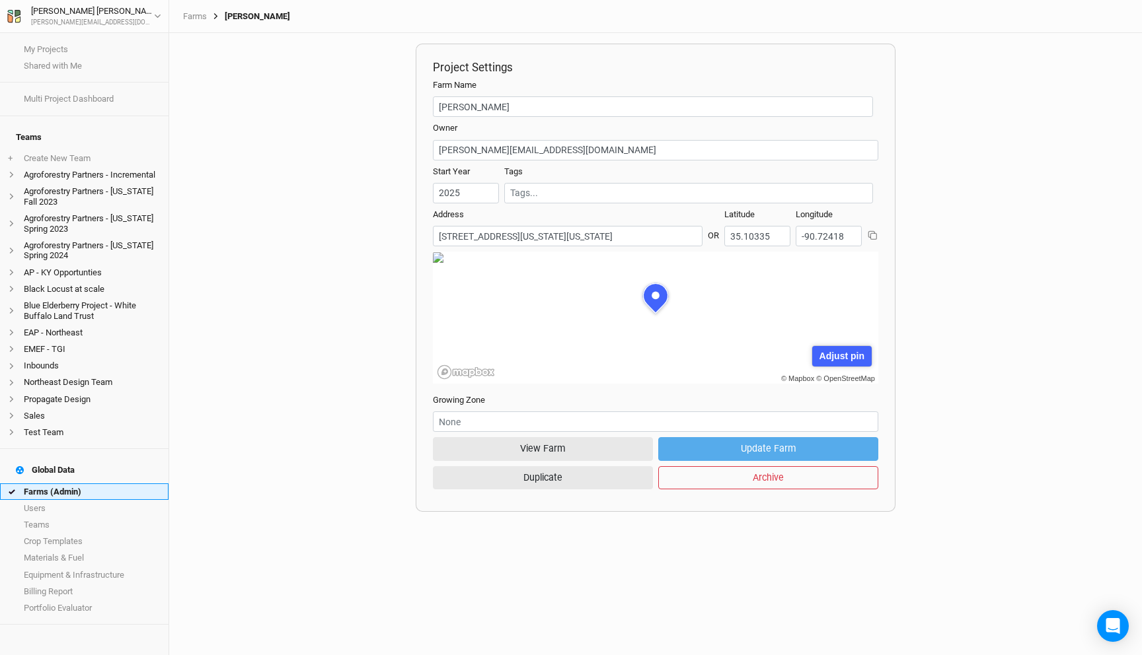
scroll to position [66, 200]
click at [84, 484] on link "Farms (Admin)" at bounding box center [84, 492] width 168 height 17
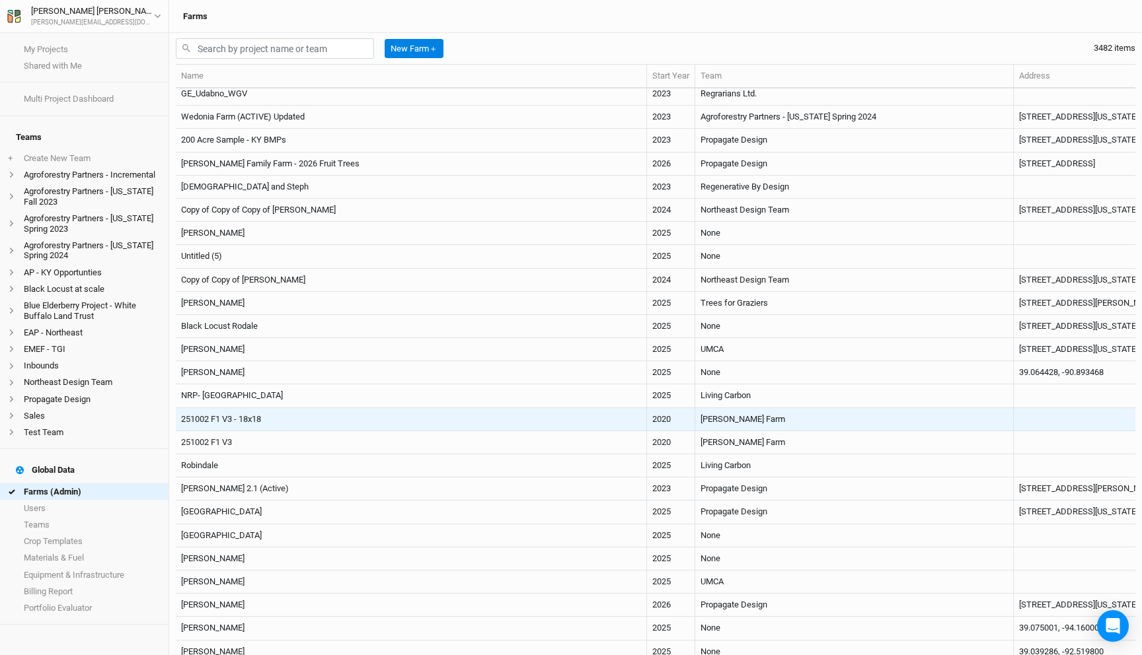
scroll to position [356, 0]
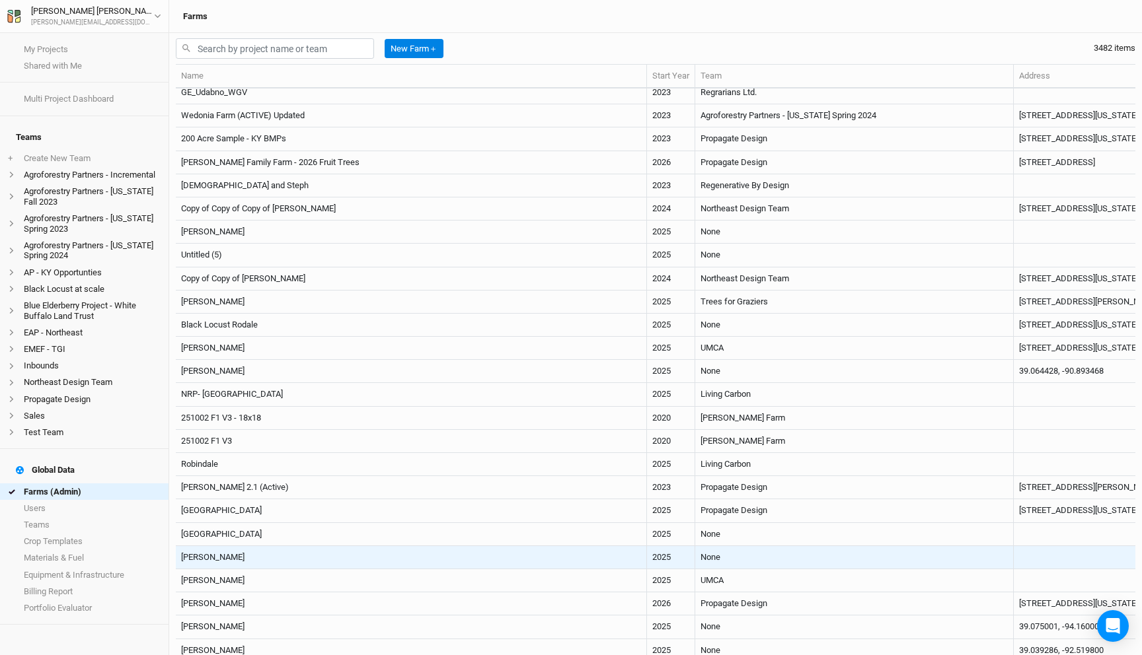
click at [412, 553] on td "[PERSON_NAME]" at bounding box center [411, 557] width 471 height 23
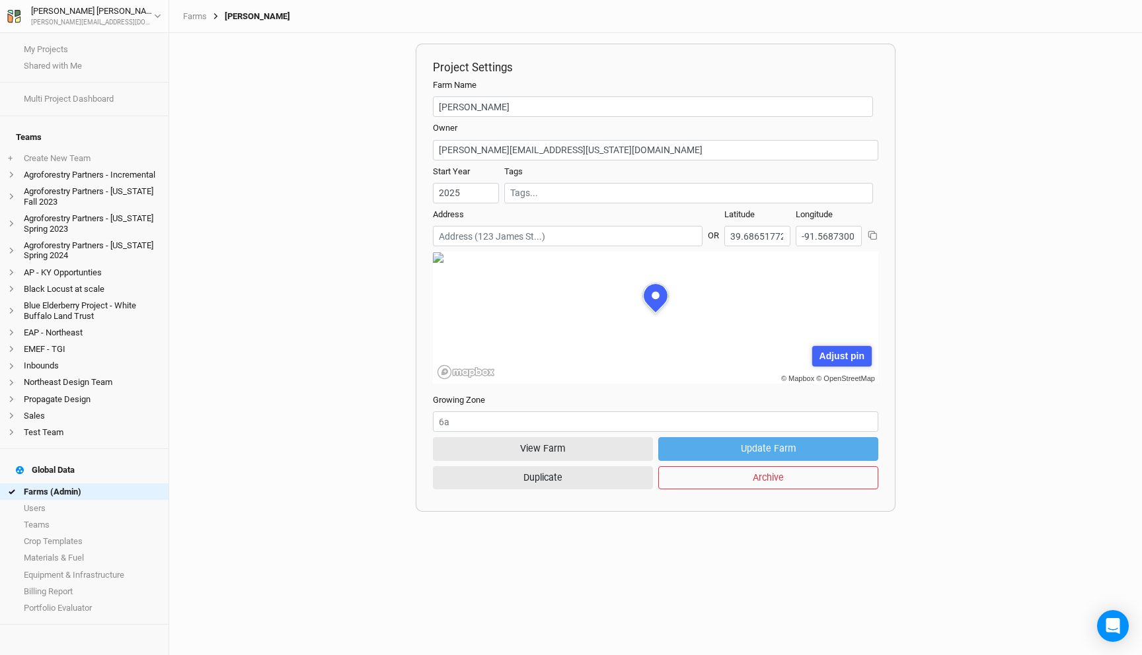
scroll to position [66, 200]
click at [194, 15] on link "Farms" at bounding box center [195, 16] width 24 height 11
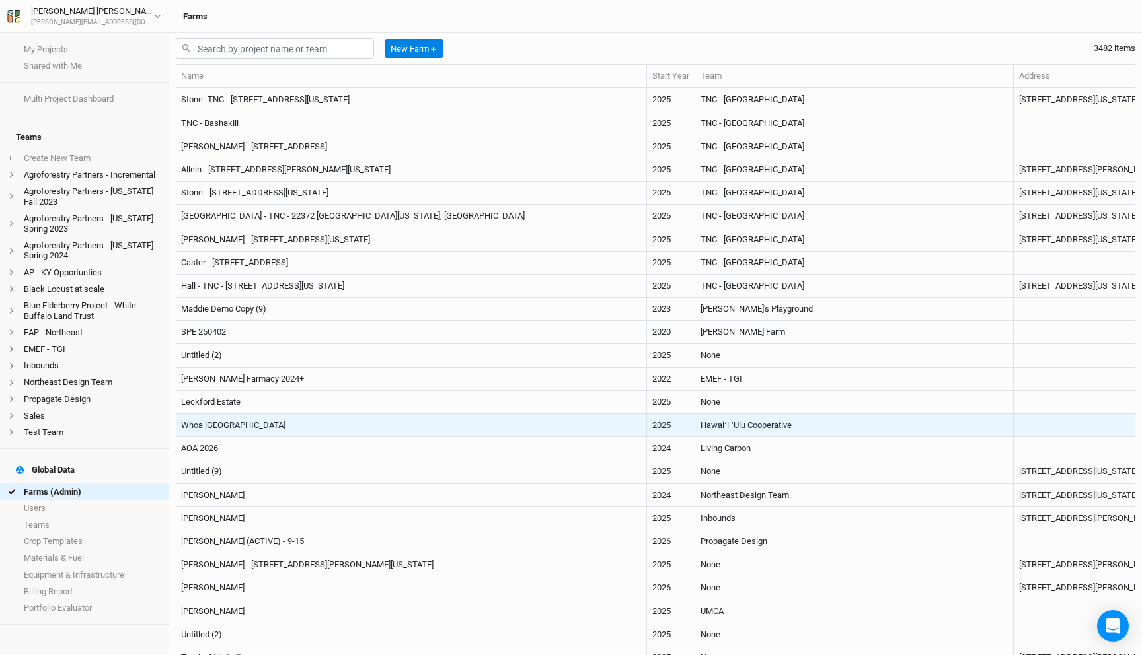
scroll to position [1142, 0]
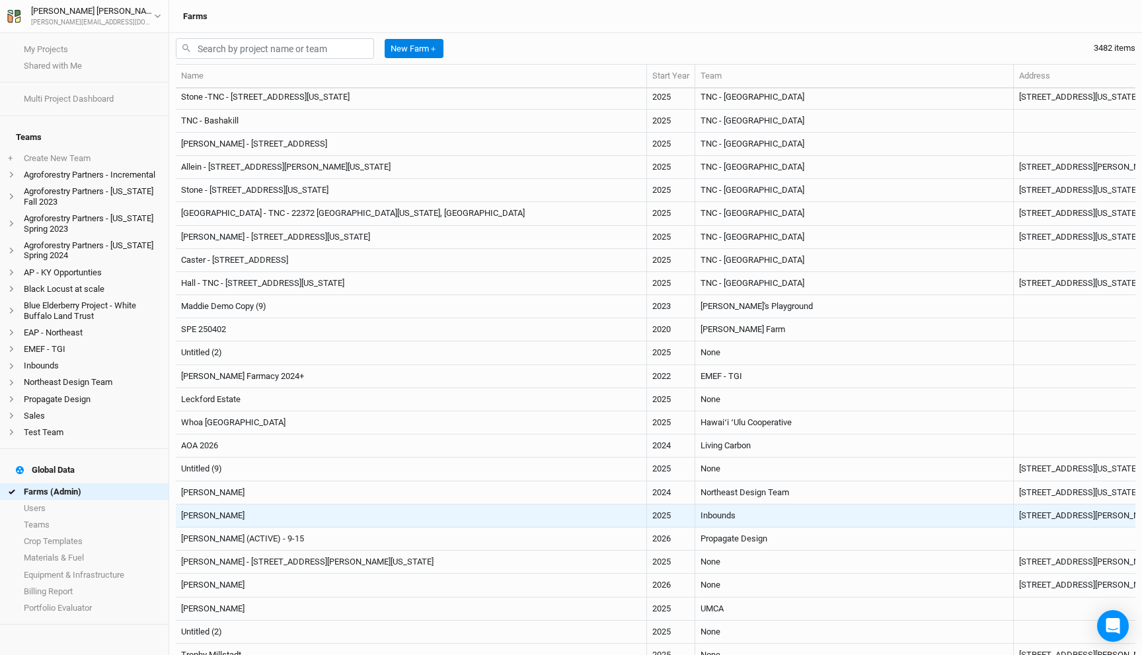
click at [377, 509] on td "[PERSON_NAME]" at bounding box center [411, 516] width 471 height 23
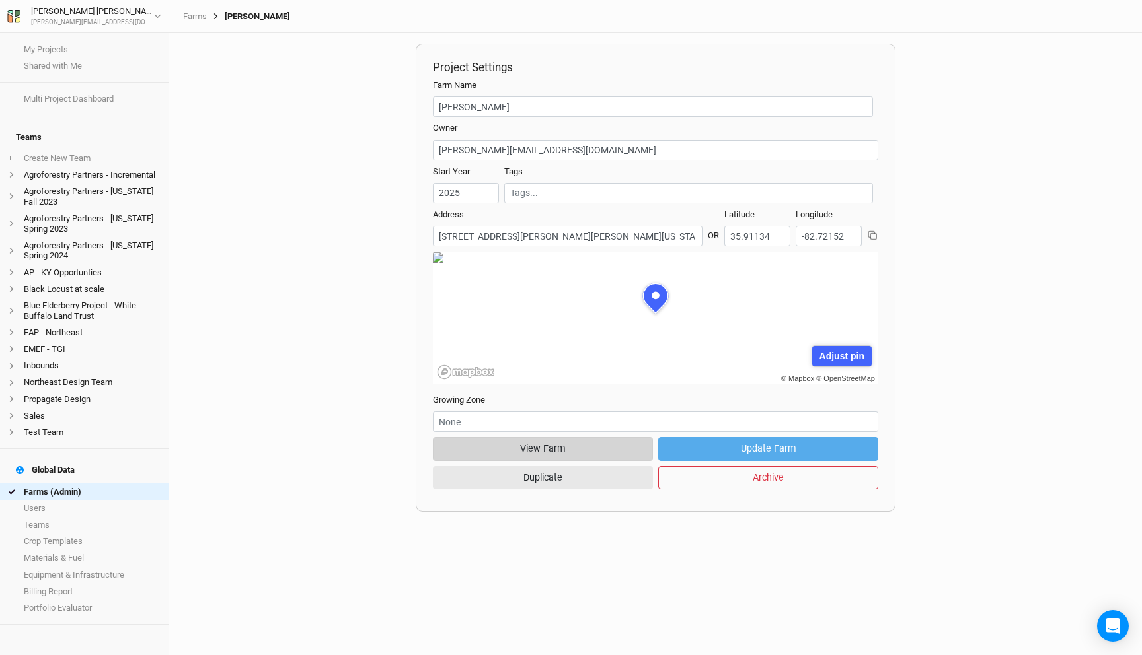
scroll to position [66, 200]
click at [516, 450] on button "View Farm" at bounding box center [543, 448] width 220 height 23
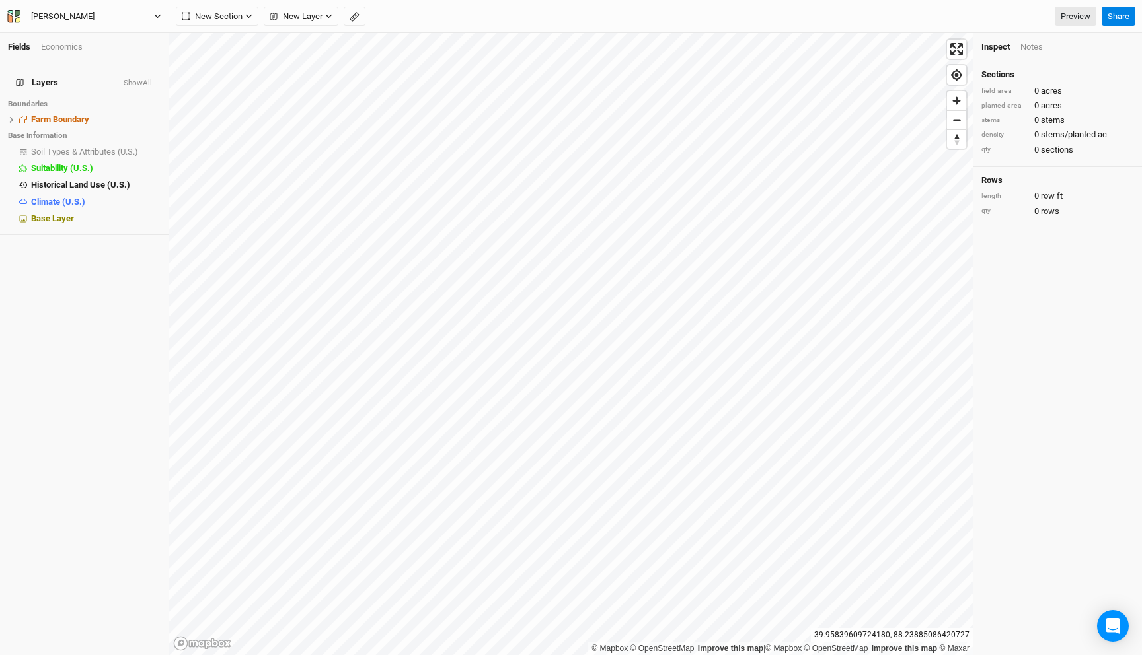
click at [116, 18] on button "[PERSON_NAME]" at bounding box center [84, 16] width 155 height 15
click at [116, 37] on button "Back" at bounding box center [109, 36] width 104 height 17
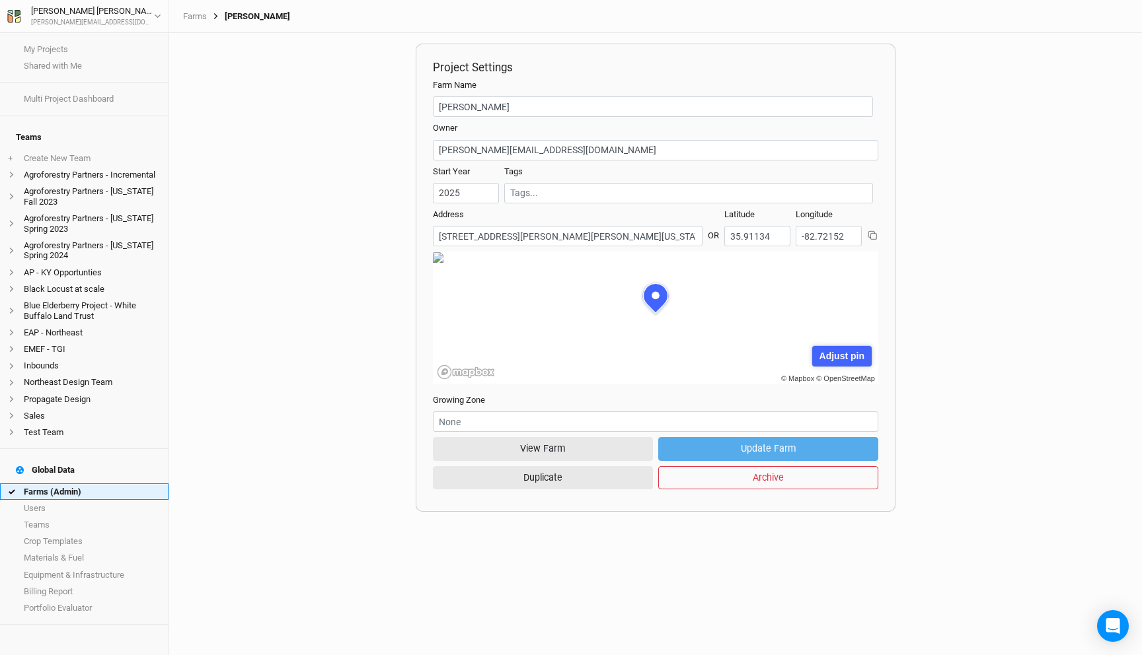
scroll to position [66, 200]
click at [100, 484] on link "Farms (Admin)" at bounding box center [84, 492] width 168 height 17
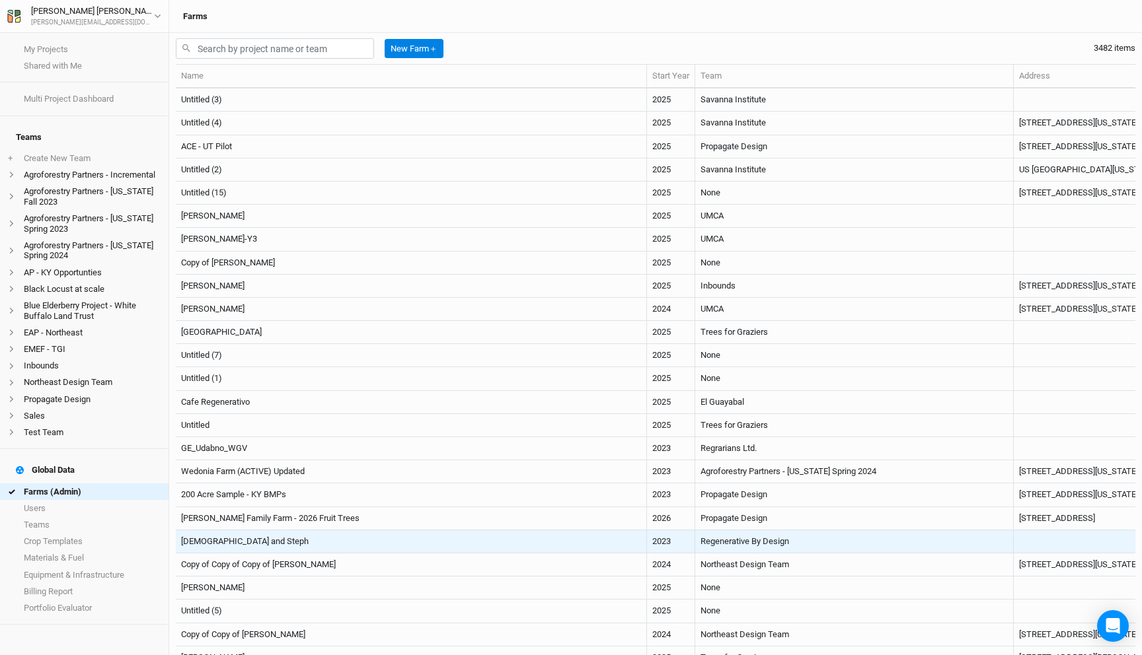
scroll to position [11, 0]
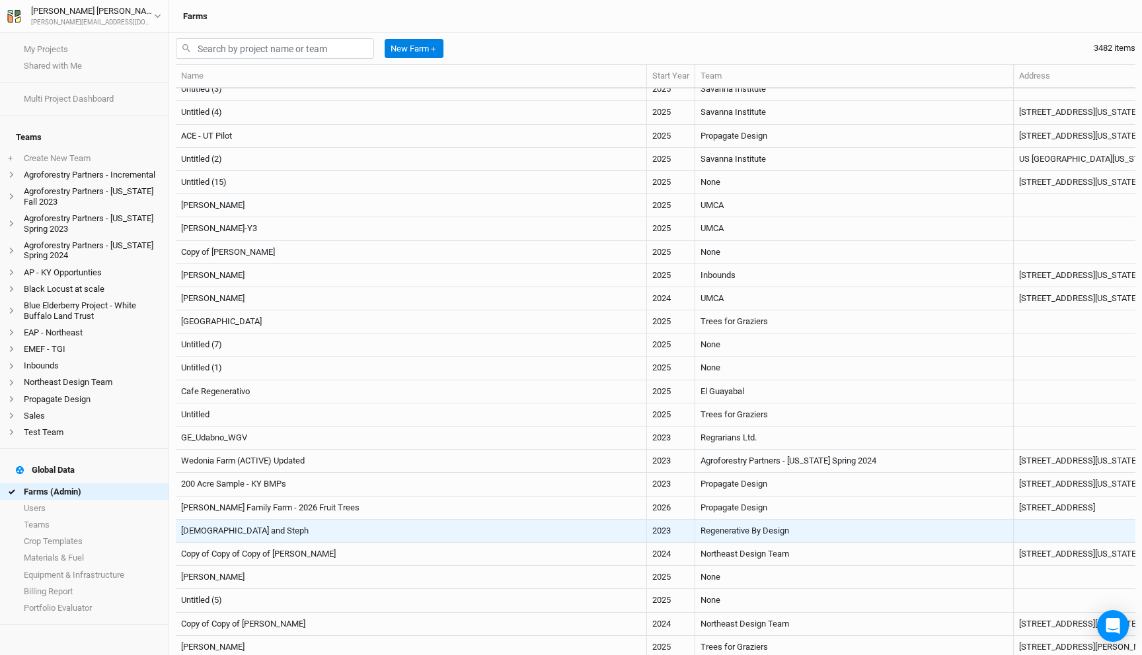
click at [301, 530] on td "[DEMOGRAPHIC_DATA] and Steph" at bounding box center [411, 531] width 471 height 23
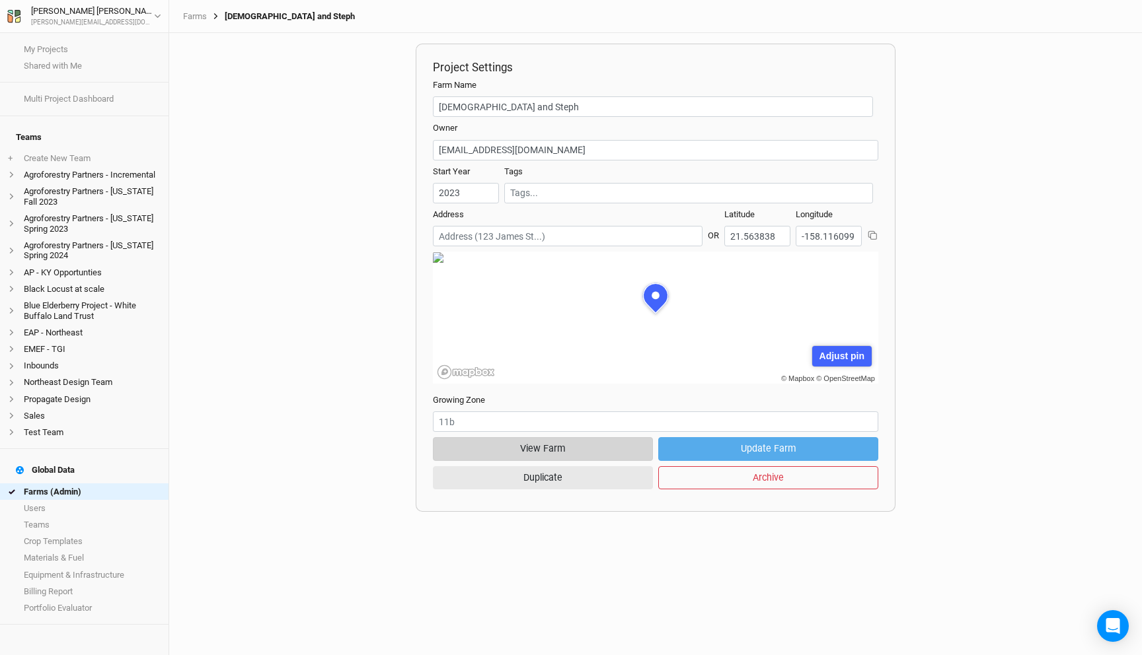
scroll to position [66, 200]
click at [552, 447] on button "View Farm" at bounding box center [543, 448] width 220 height 23
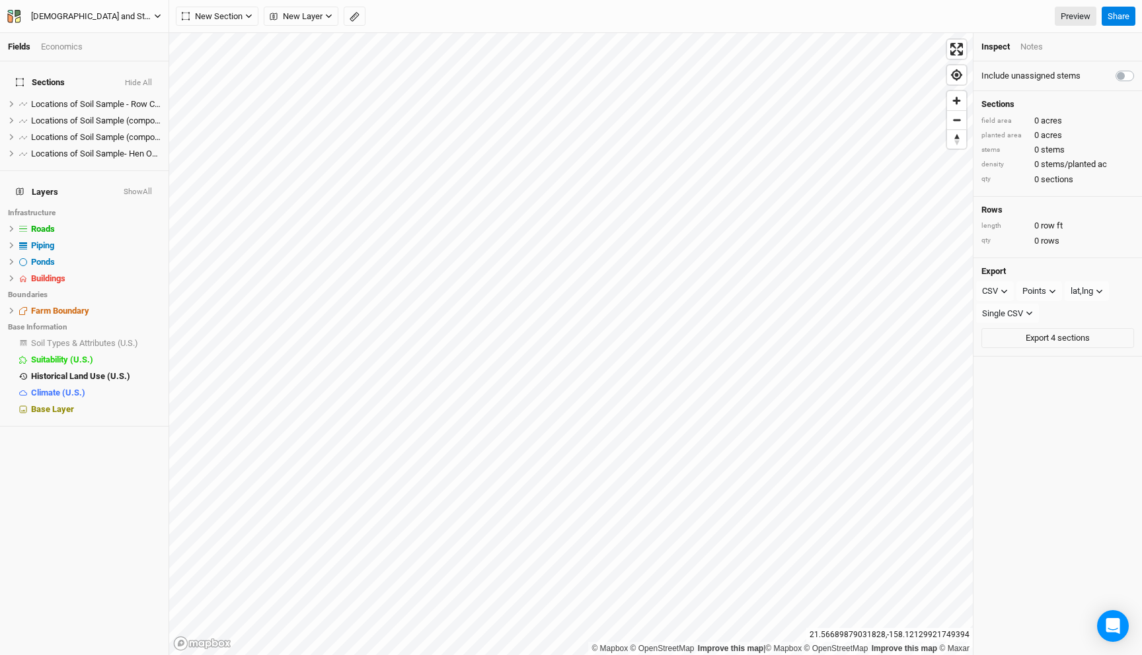
click at [109, 20] on div "[DEMOGRAPHIC_DATA] and Steph" at bounding box center [92, 16] width 144 height 13
click at [107, 30] on button "Back" at bounding box center [109, 36] width 104 height 17
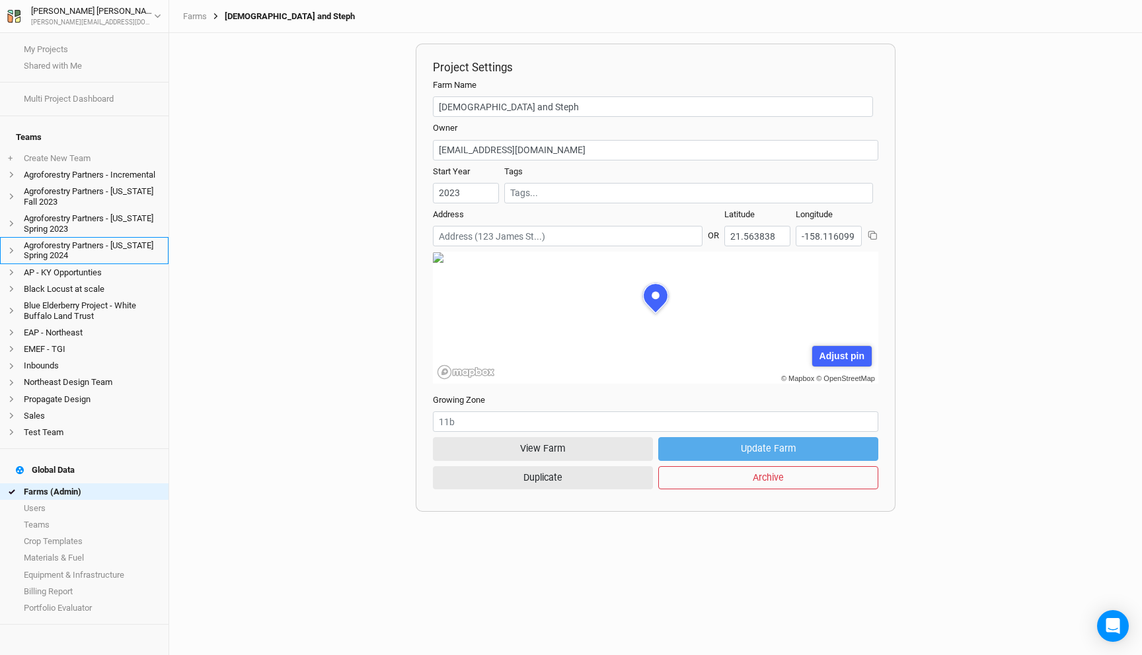
scroll to position [66, 200]
click at [89, 484] on link "Farms (Admin)" at bounding box center [84, 492] width 168 height 17
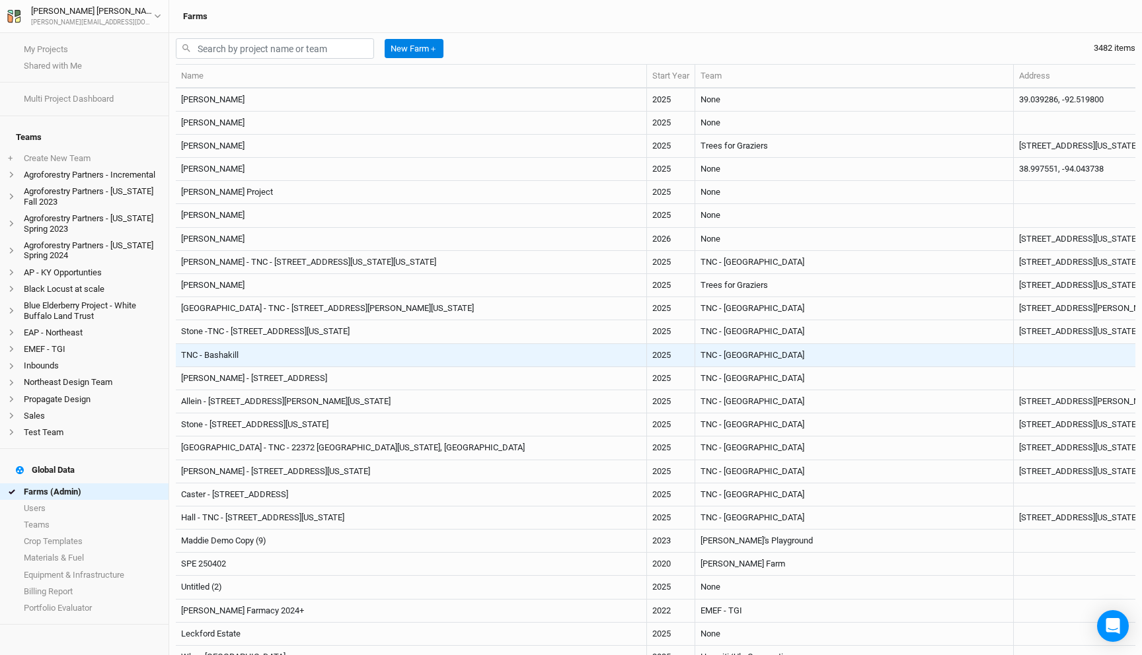
scroll to position [1219, 0]
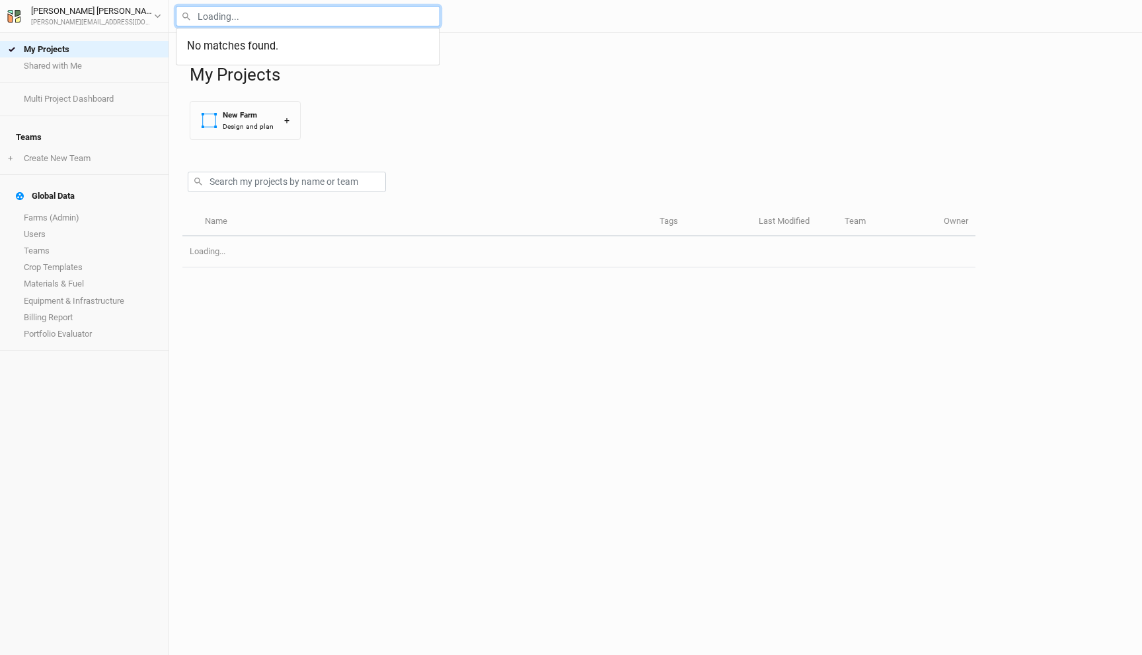
click at [234, 13] on input "text" at bounding box center [308, 16] width 264 height 20
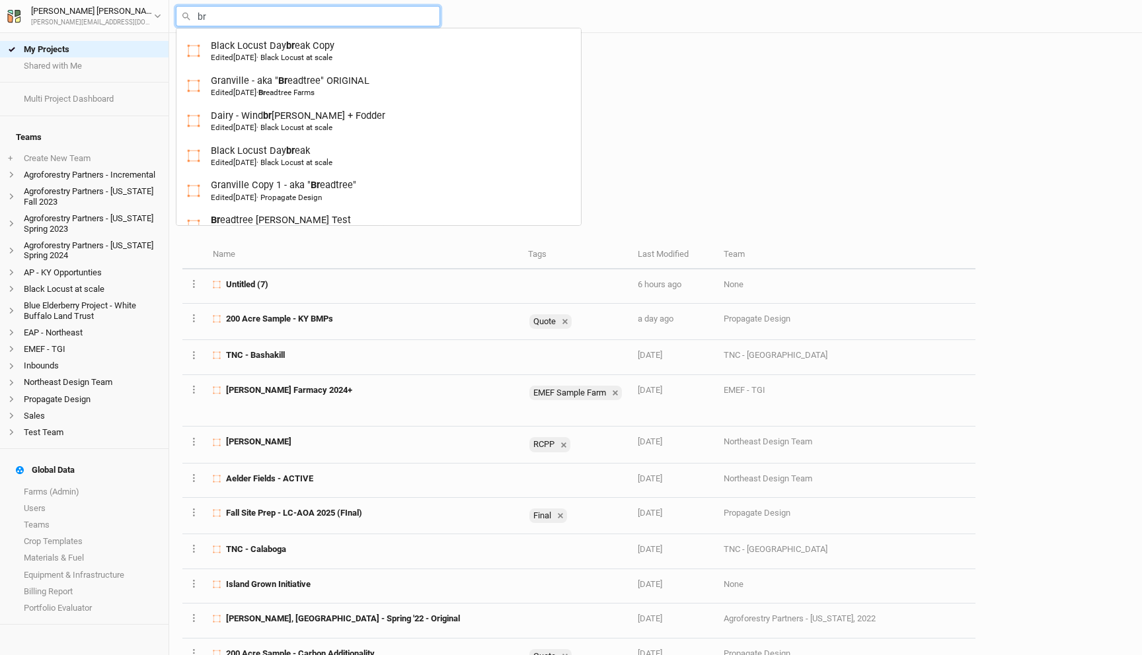
type input "bro"
type input "broadacre Farm 1.0"
type input "bron"
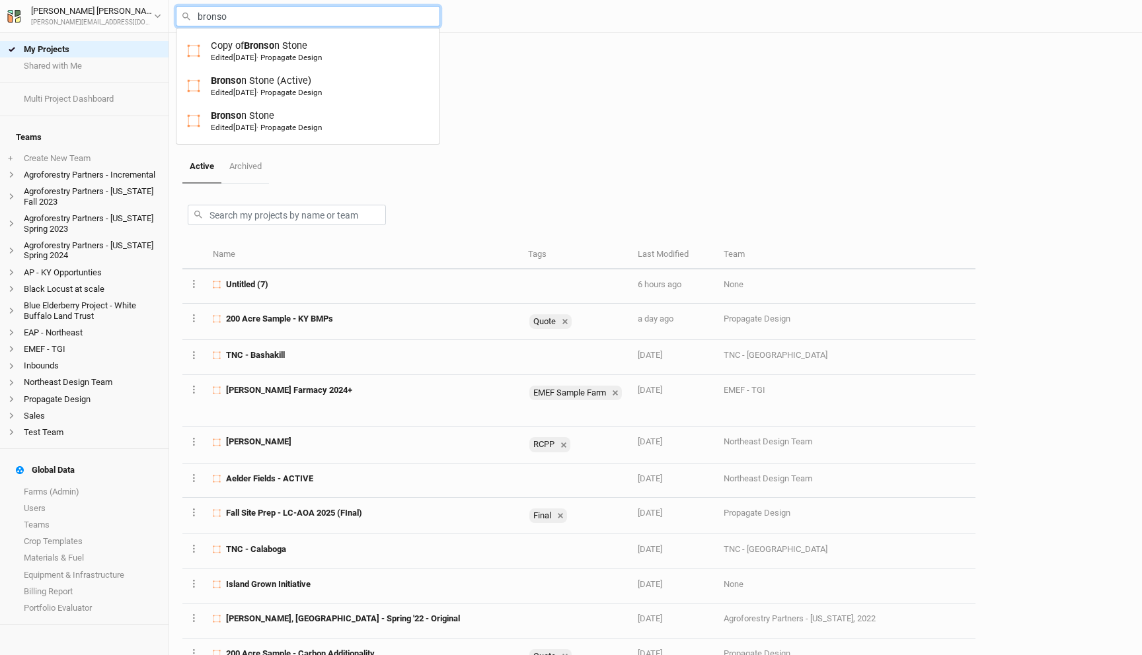
type input "bronson"
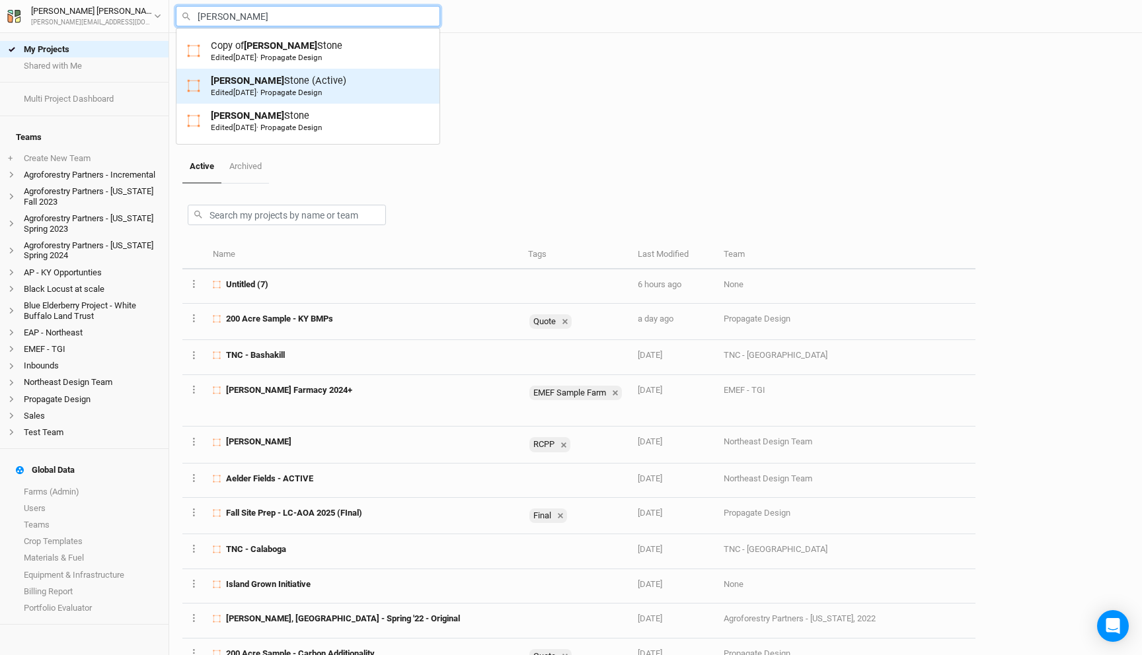
click at [272, 85] on div "Bronson Stone (Active) Edited 7 days ago · Propagate Design" at bounding box center [278, 86] width 135 height 24
